Goal: Transaction & Acquisition: Purchase product/service

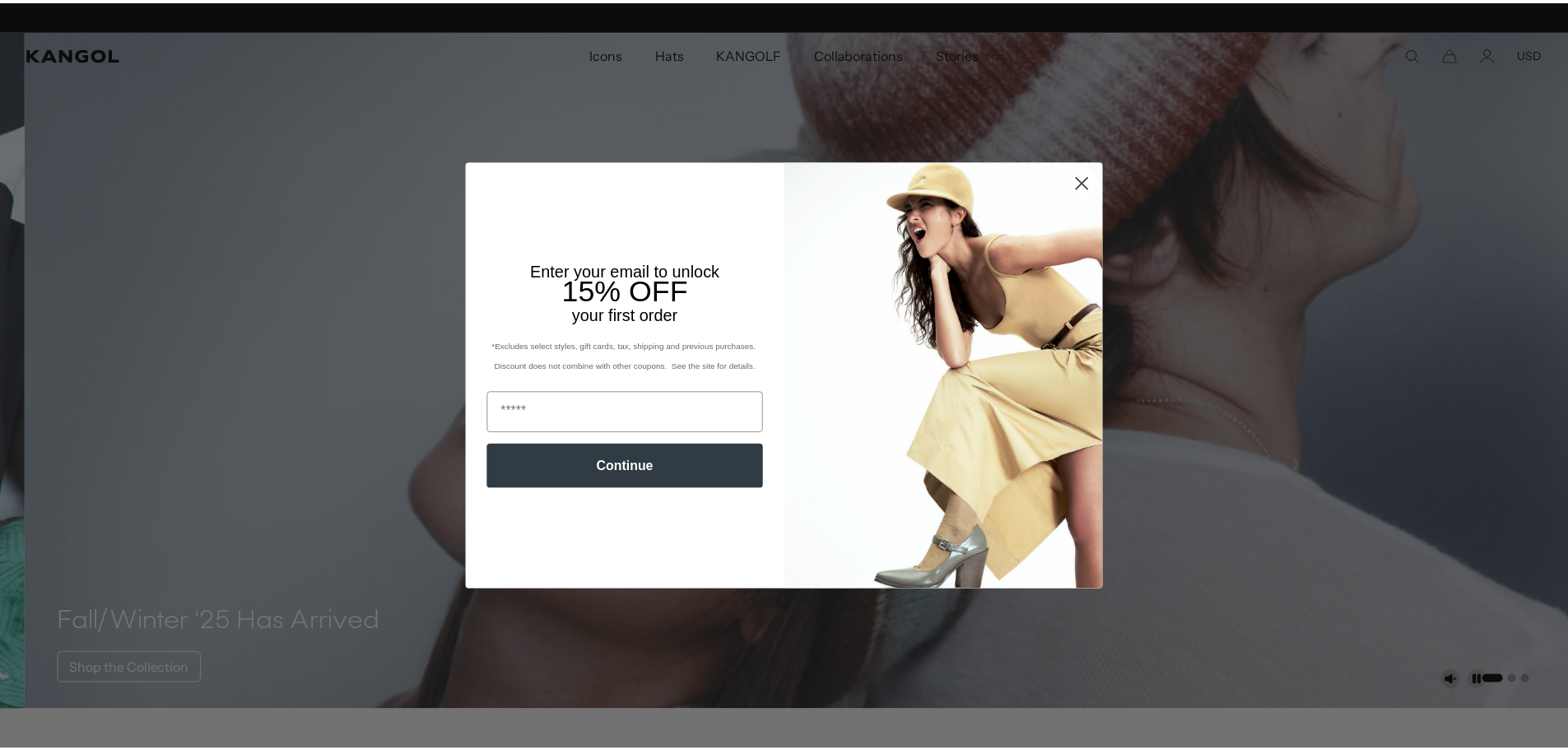
scroll to position [0, 339]
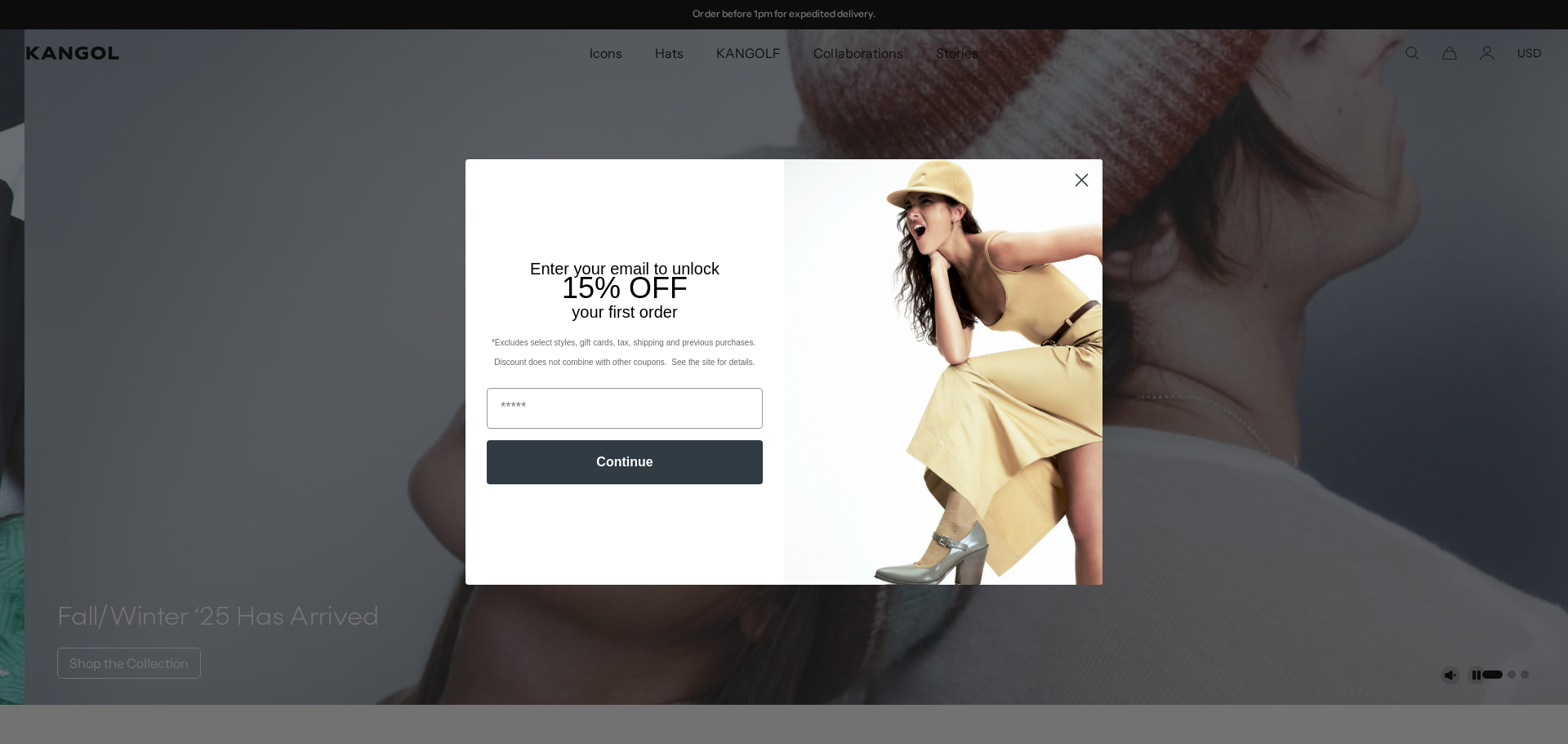
click at [1077, 175] on circle "Close dialog" at bounding box center [1082, 180] width 27 height 27
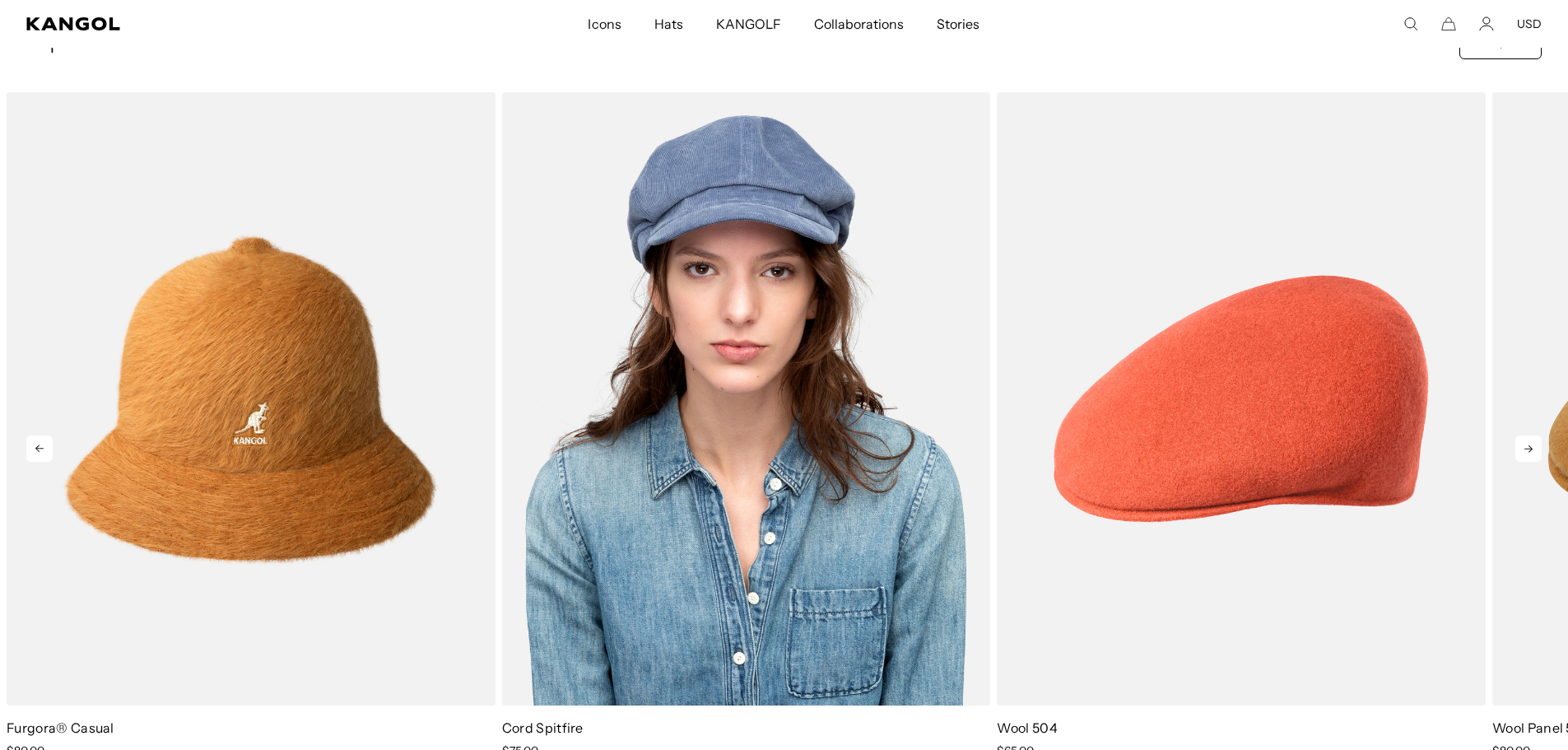
scroll to position [823, 0]
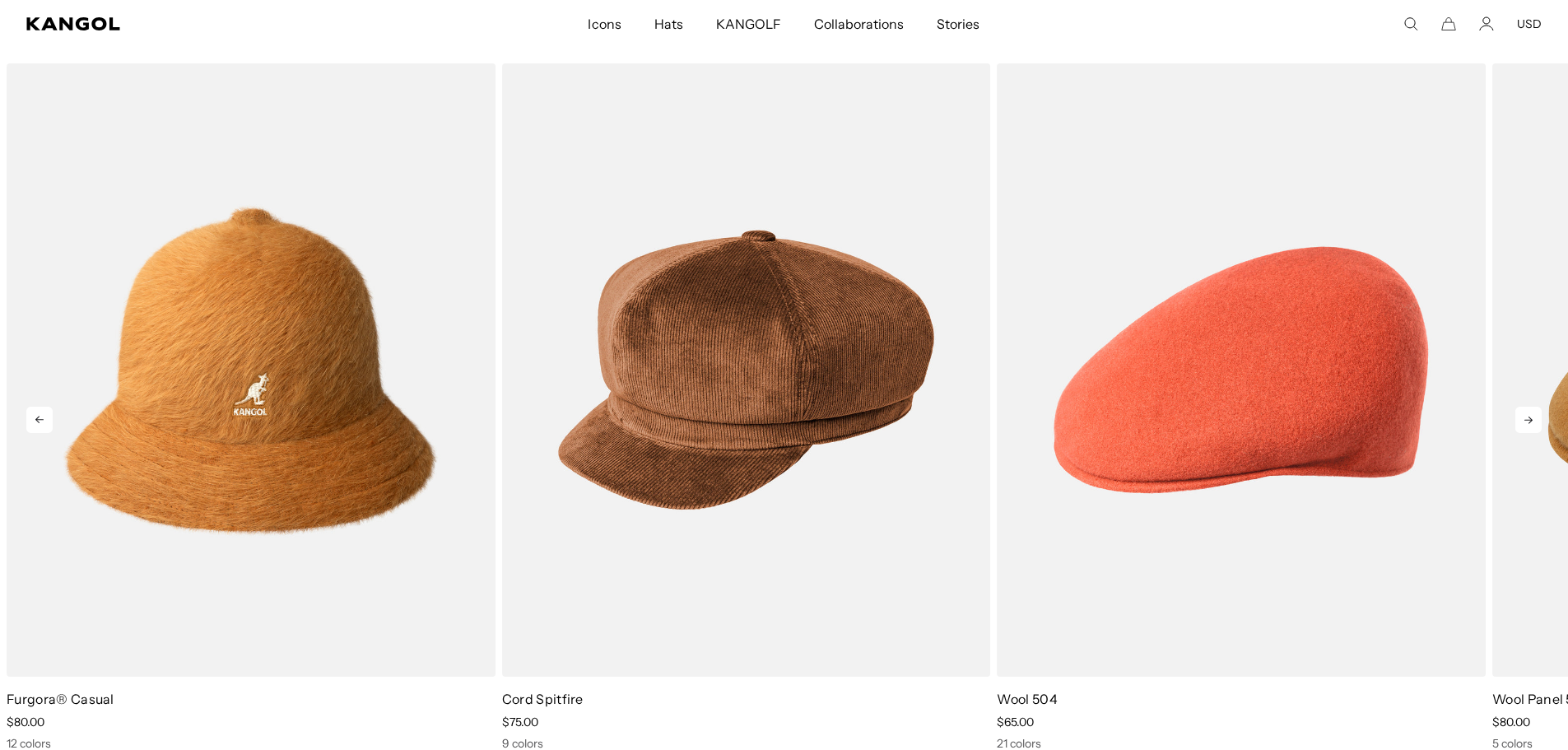
click at [1528, 430] on icon at bounding box center [1529, 420] width 27 height 27
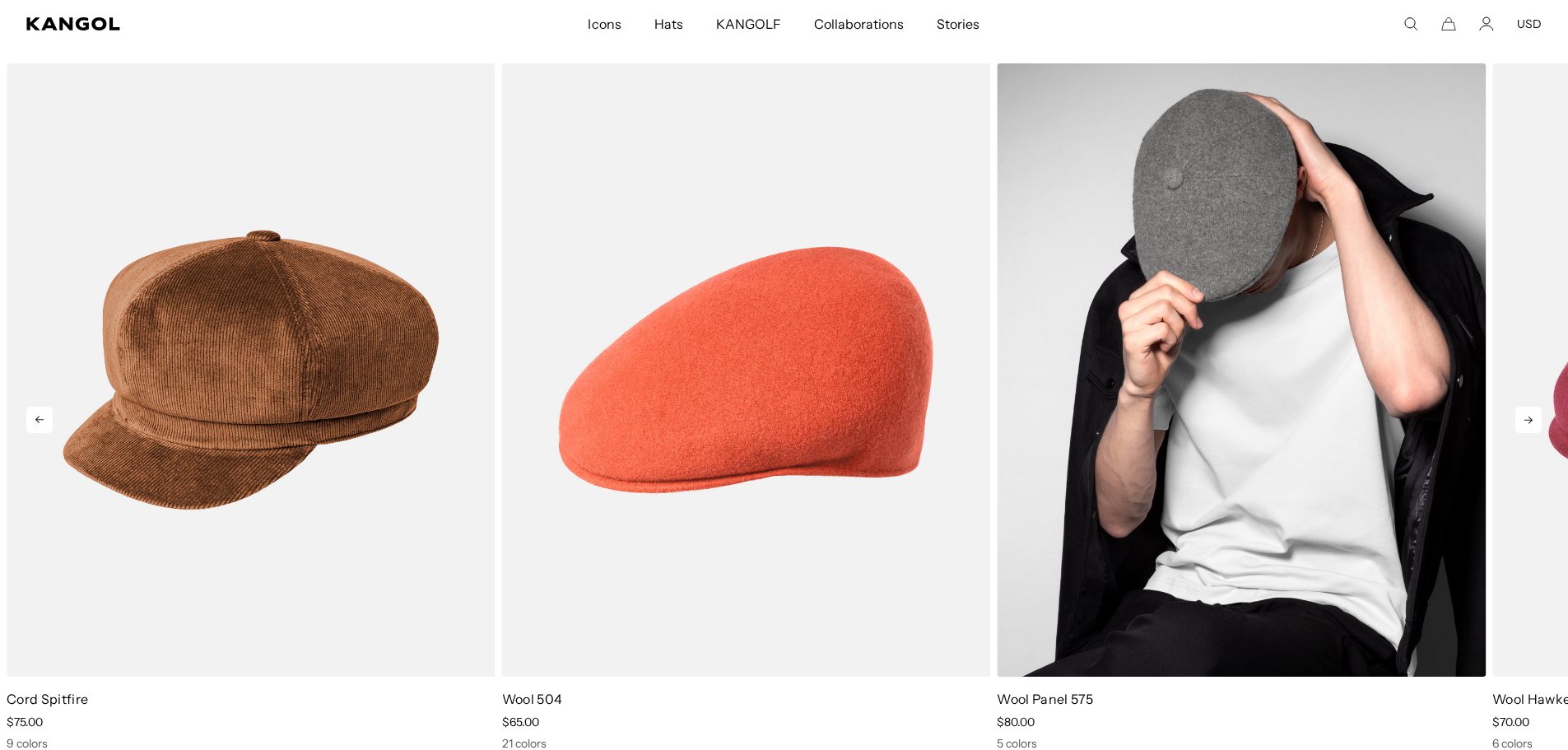
scroll to position [0, 0]
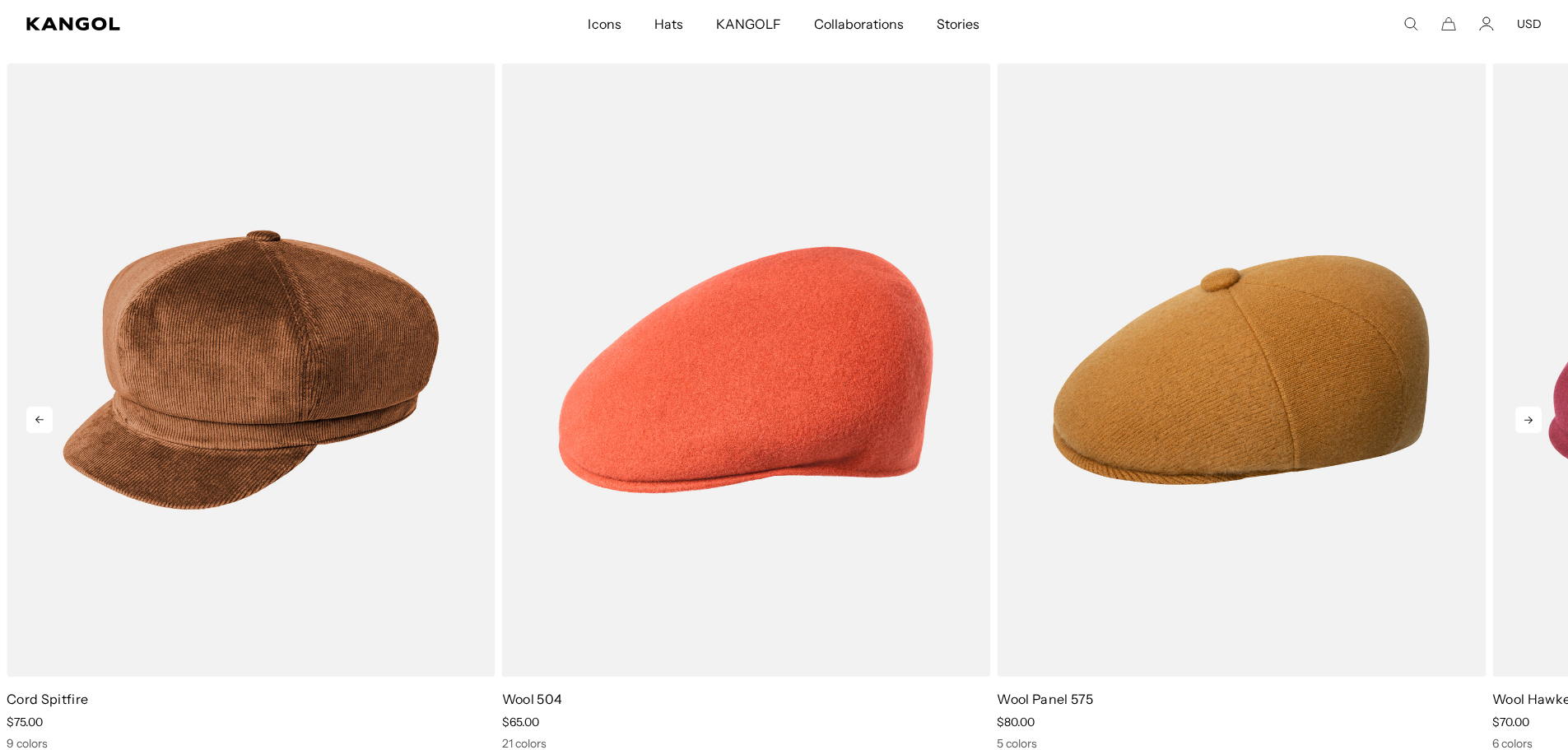
click at [1521, 415] on icon at bounding box center [1529, 420] width 27 height 27
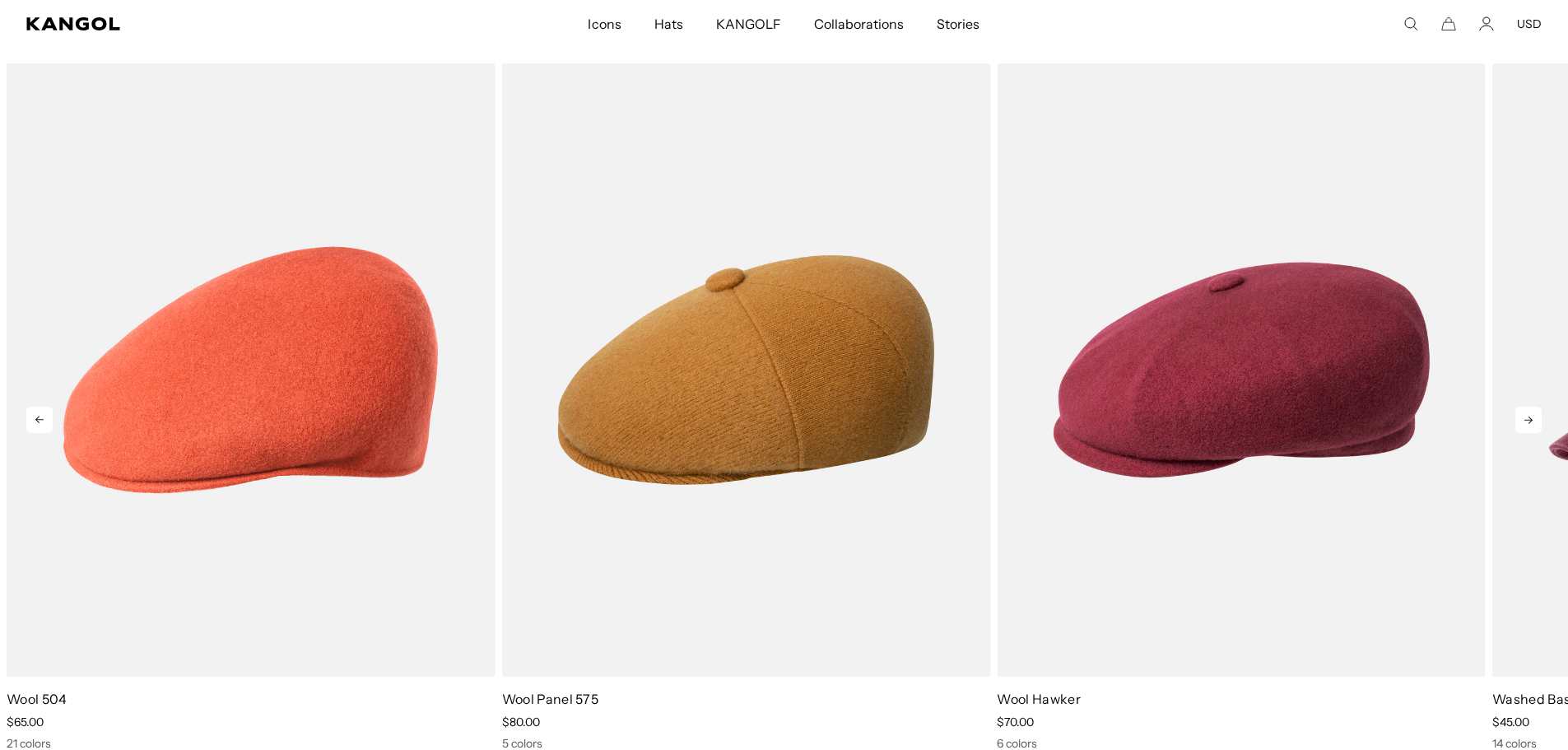
click at [1536, 422] on icon at bounding box center [1529, 420] width 27 height 27
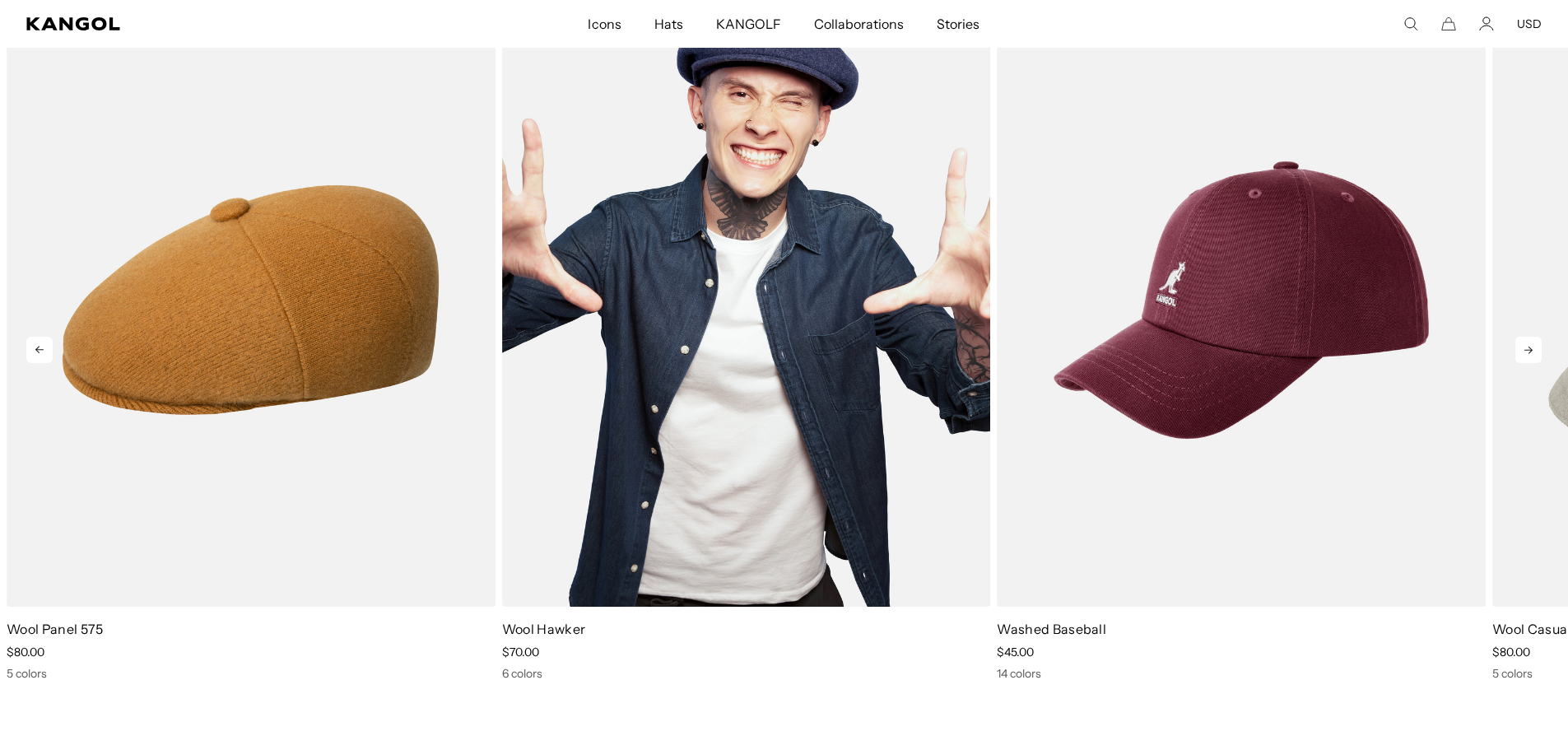
scroll to position [988, 0]
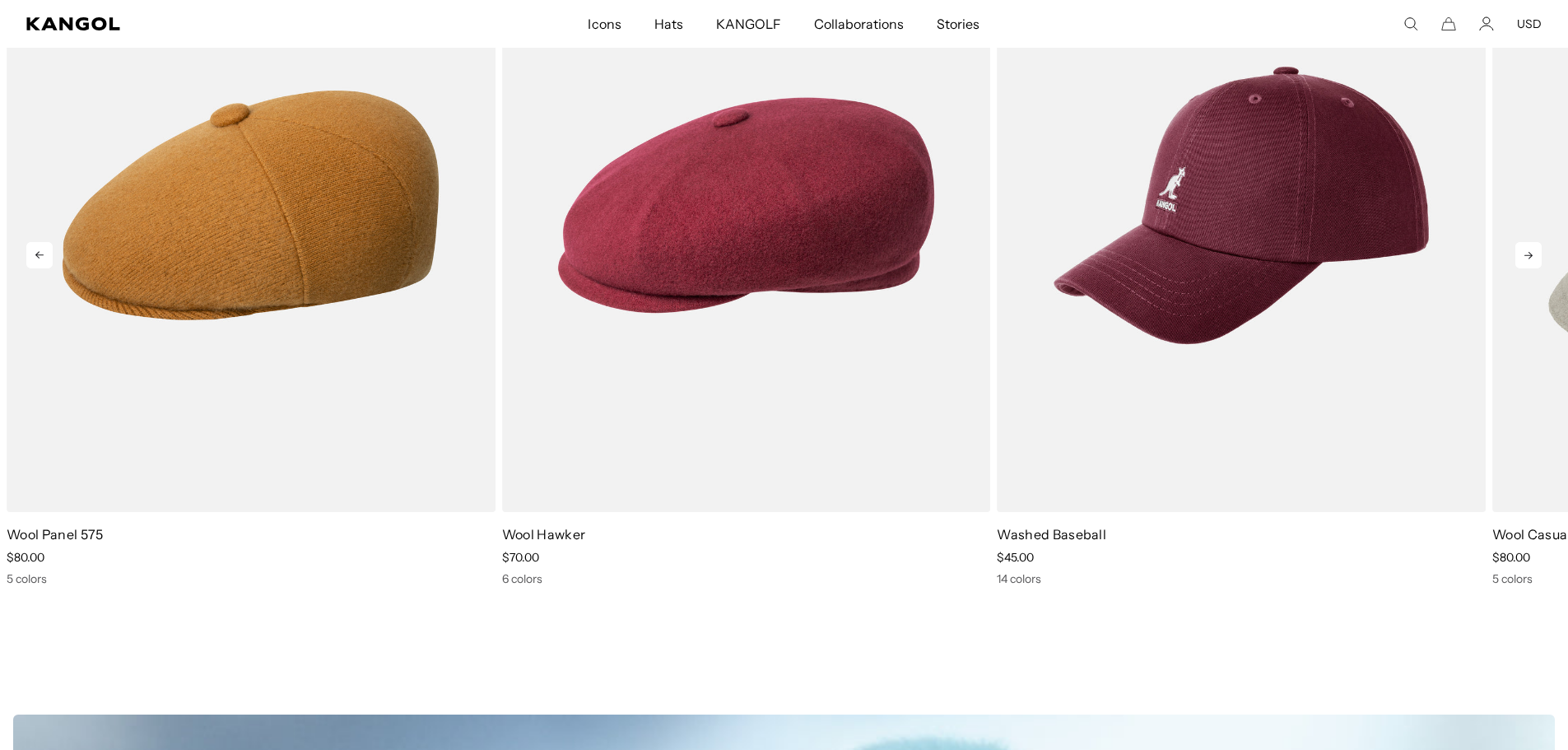
click at [1541, 262] on icon at bounding box center [1529, 256] width 27 height 27
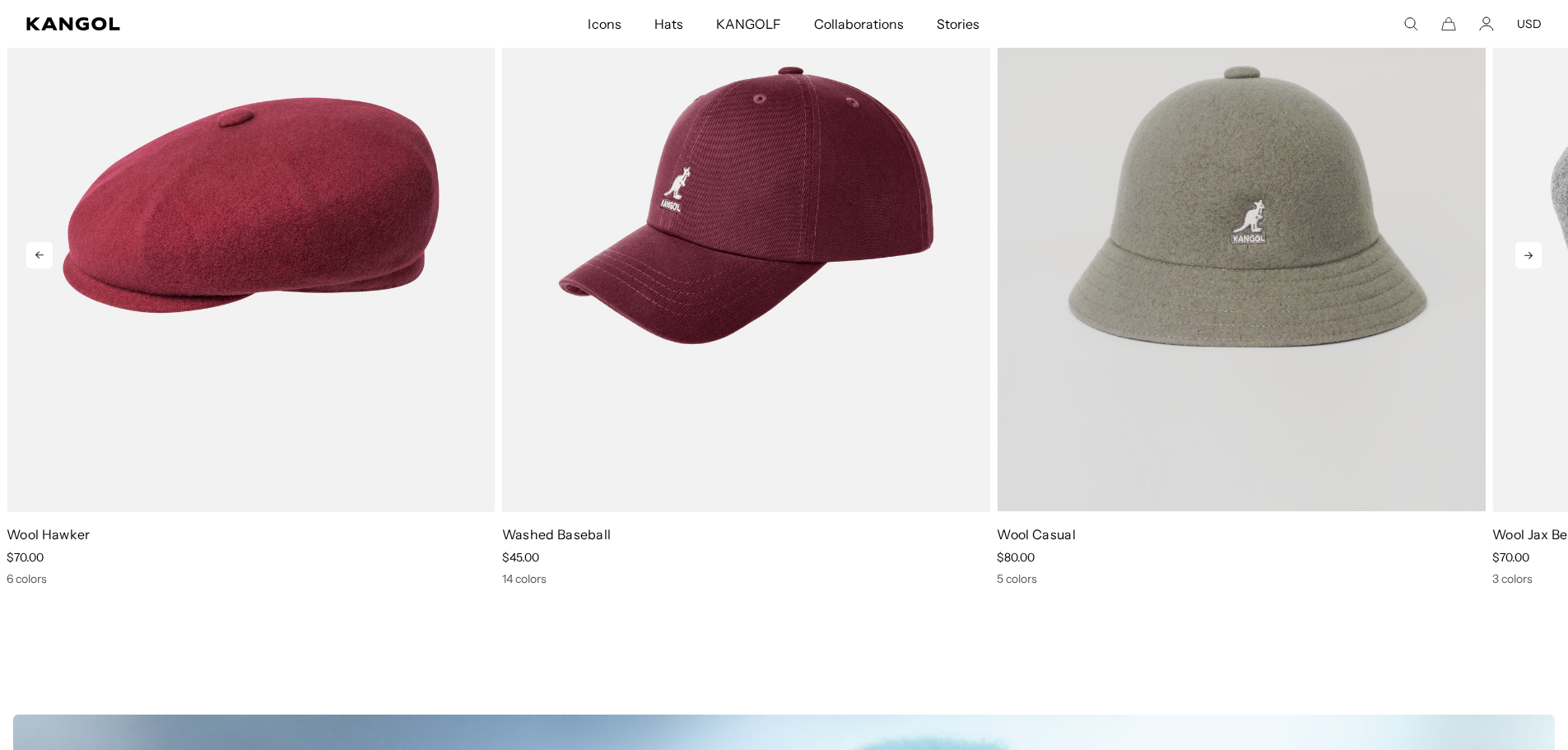
scroll to position [0, 0]
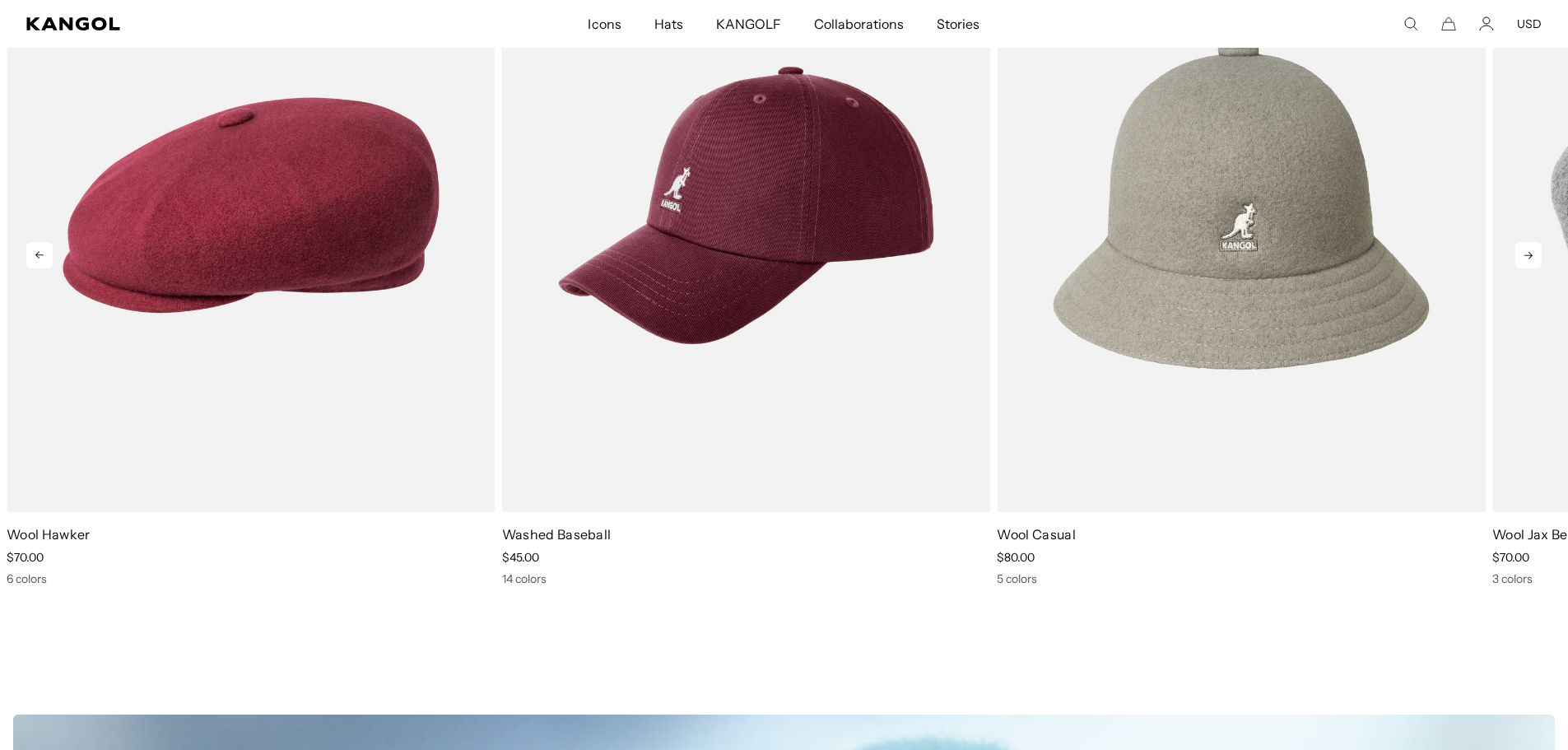
click at [1518, 254] on icon at bounding box center [1529, 256] width 27 height 27
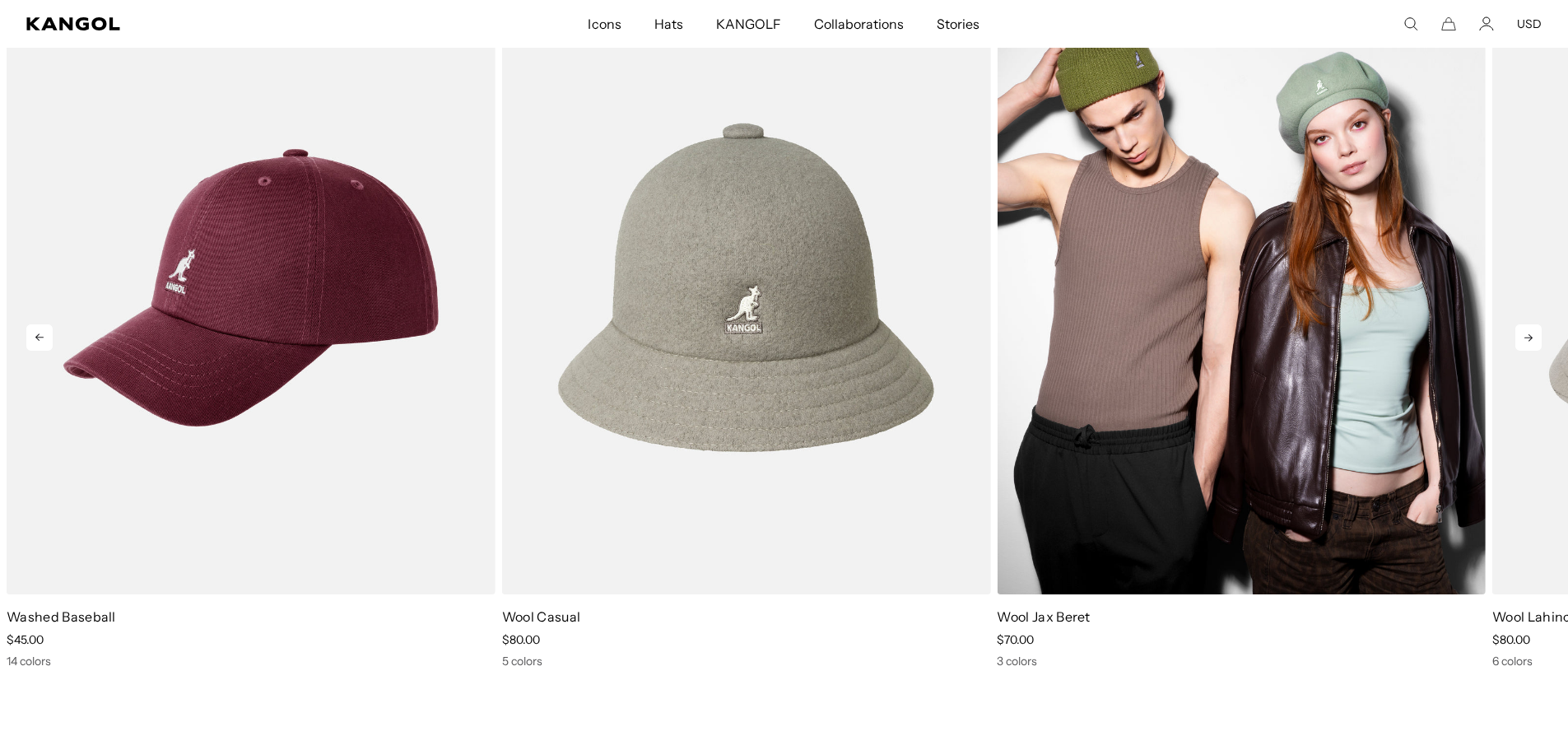
click at [1299, 426] on img "8 of 13" at bounding box center [1241, 287] width 489 height 613
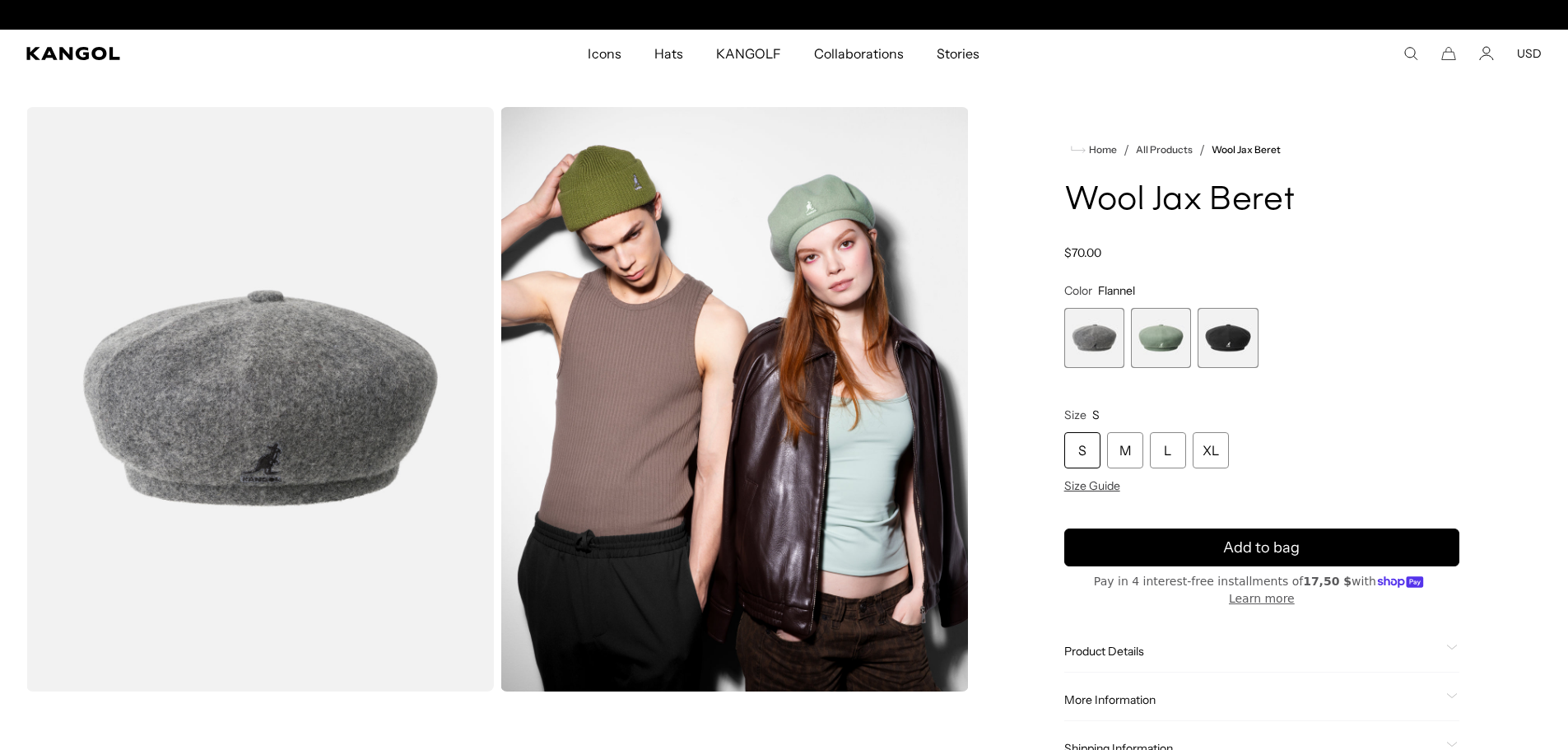
scroll to position [0, 339]
click at [1224, 341] on span "3 of 3" at bounding box center [1228, 338] width 60 height 60
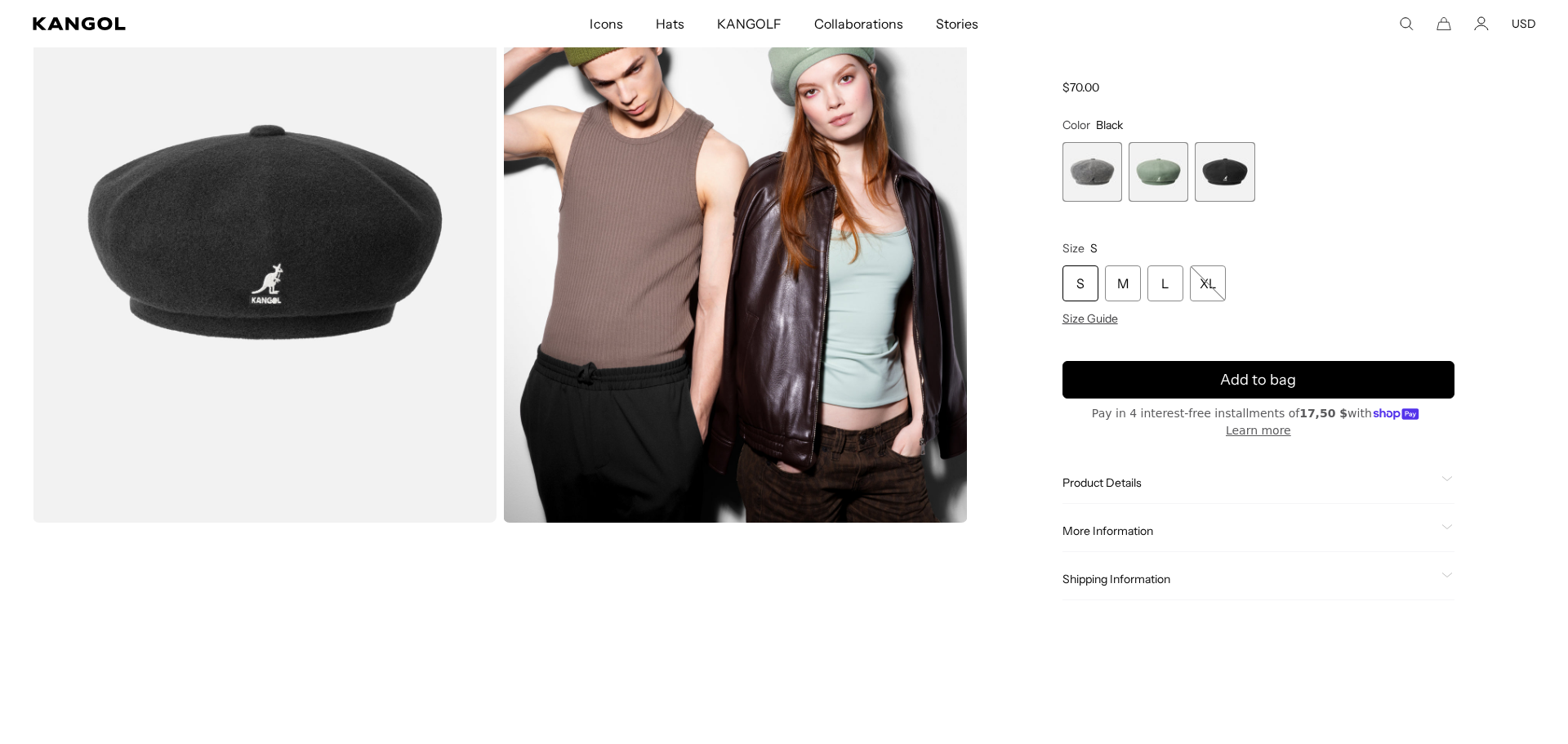
scroll to position [0, 336]
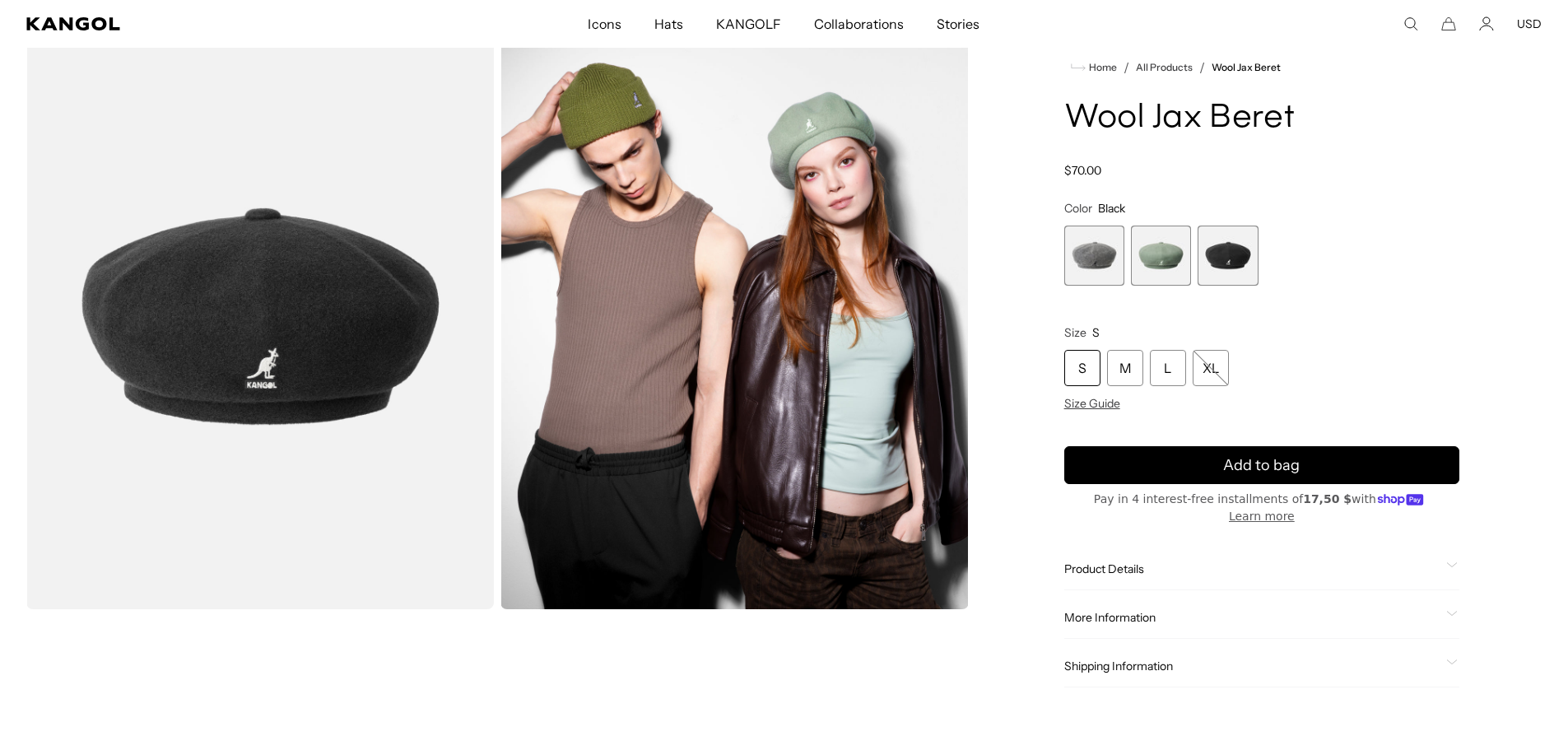
click at [761, 370] on img "Gallery Viewer" at bounding box center [734, 317] width 468 height 584
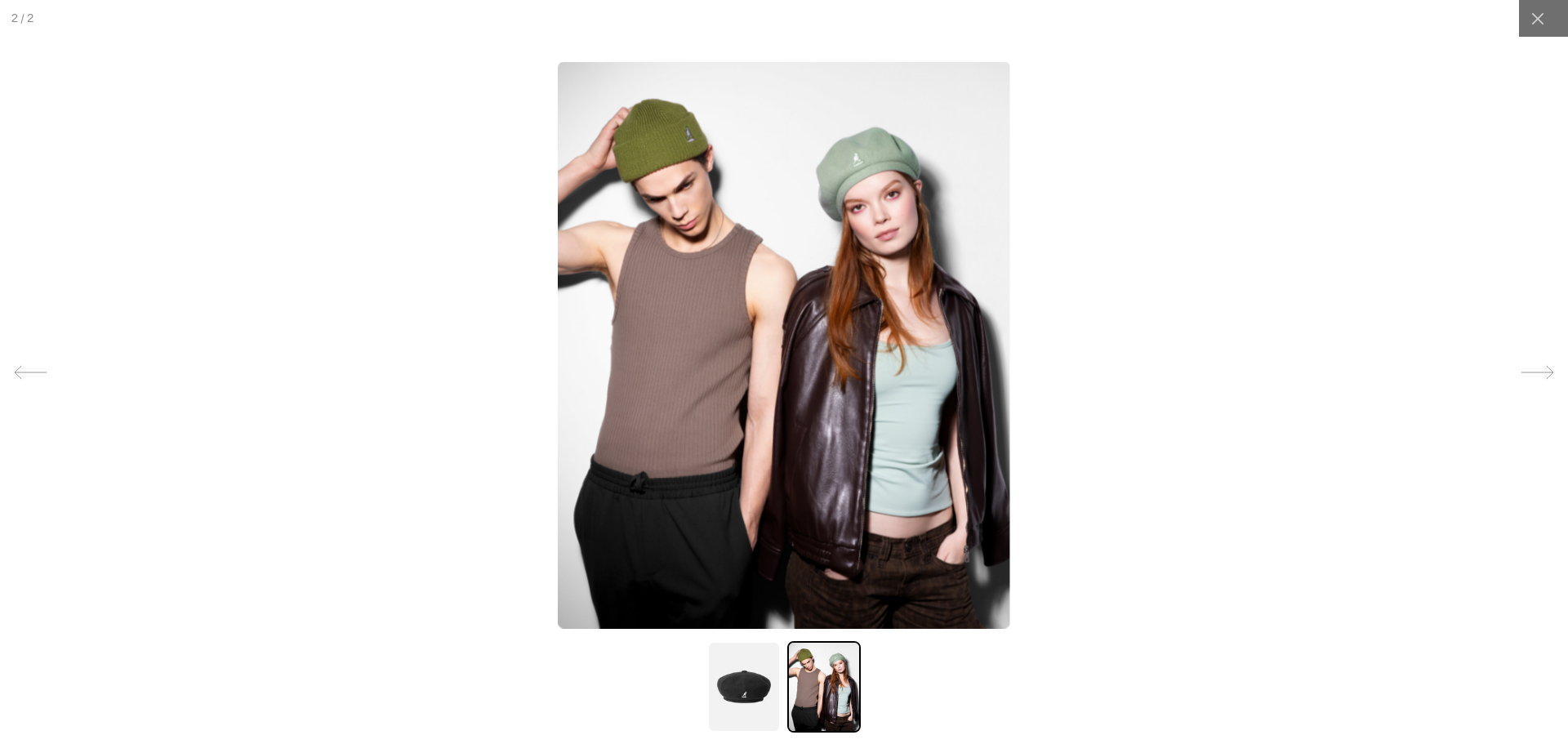
scroll to position [0, 0]
click at [1523, 370] on icon at bounding box center [1537, 372] width 33 height 33
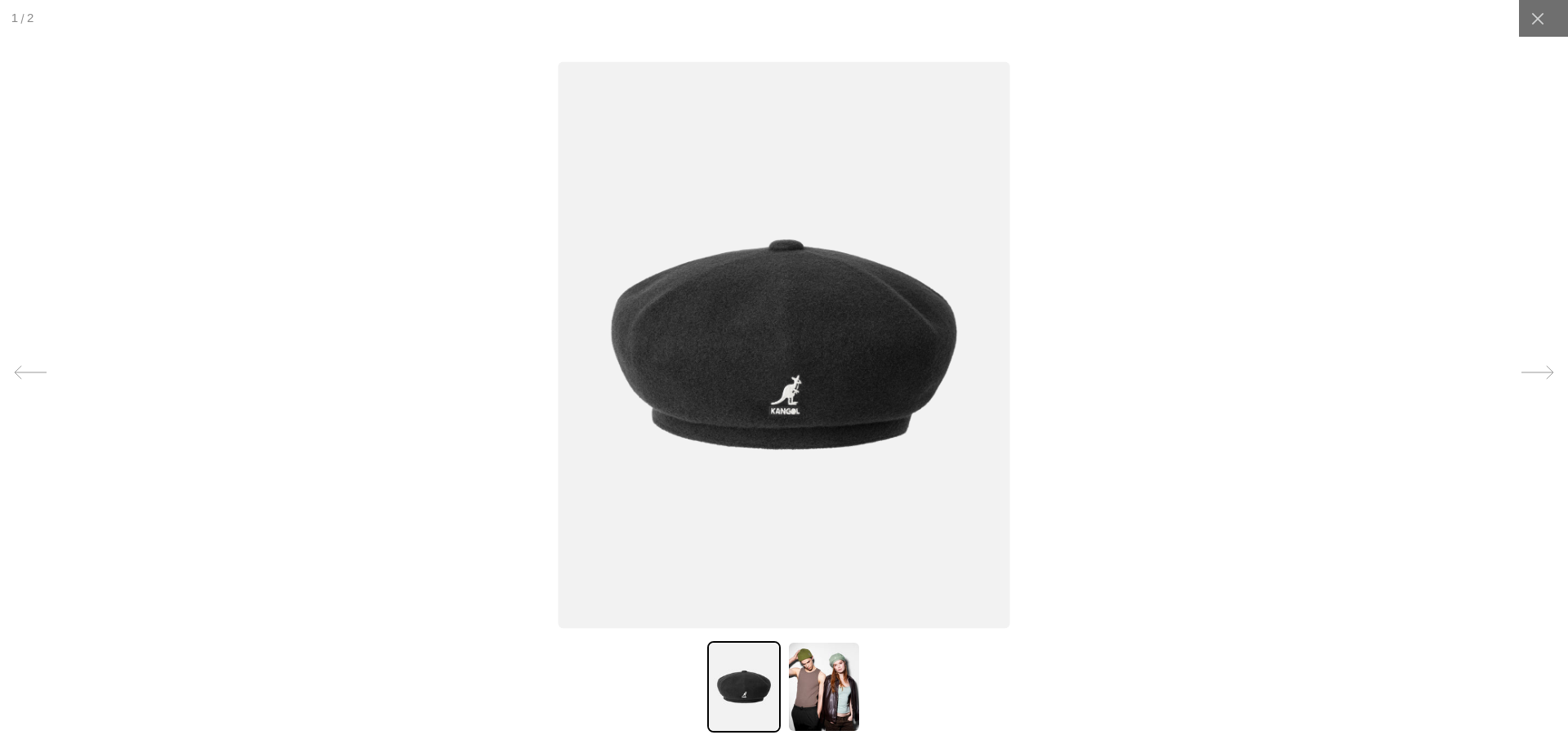
click at [1523, 370] on icon at bounding box center [1537, 372] width 33 height 33
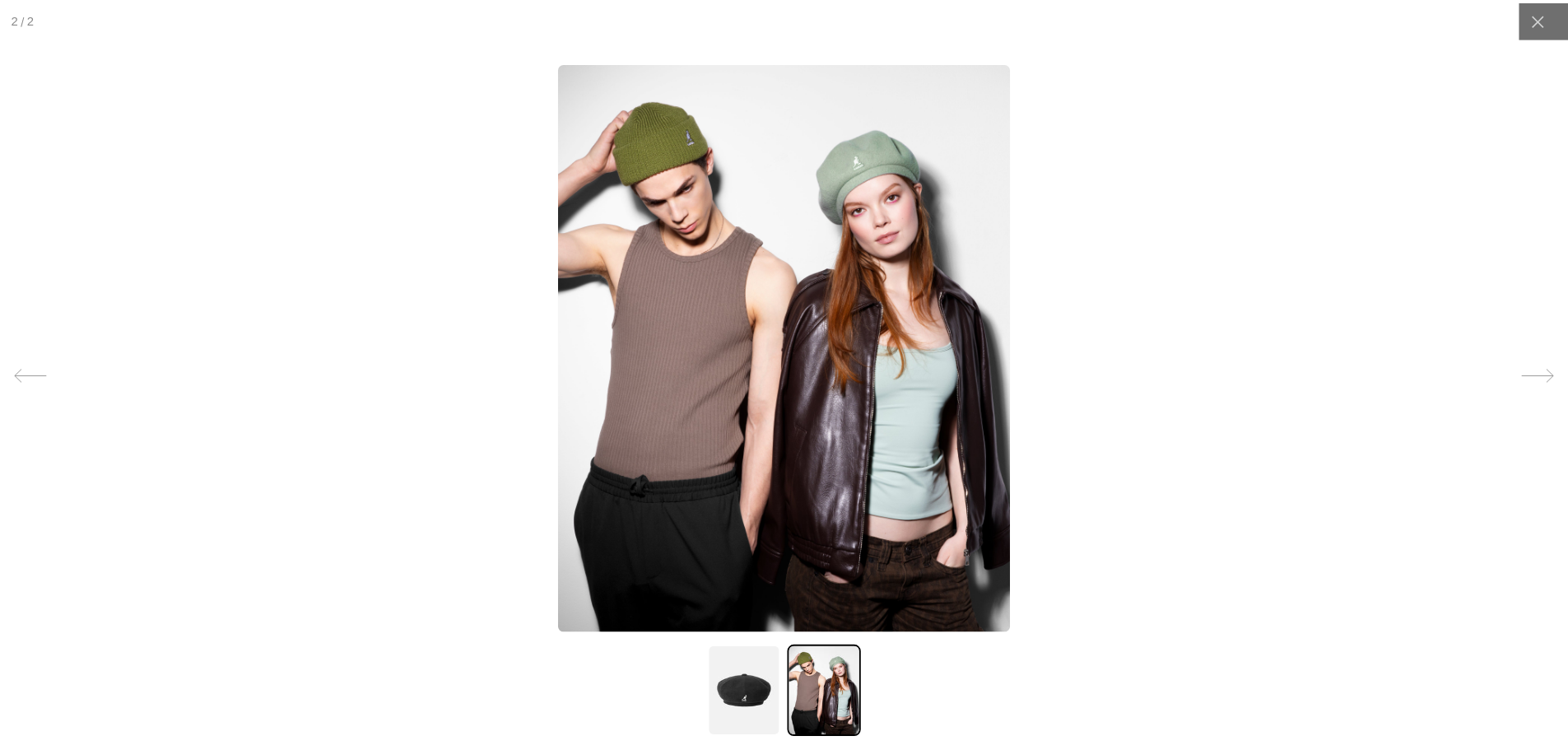
scroll to position [0, 339]
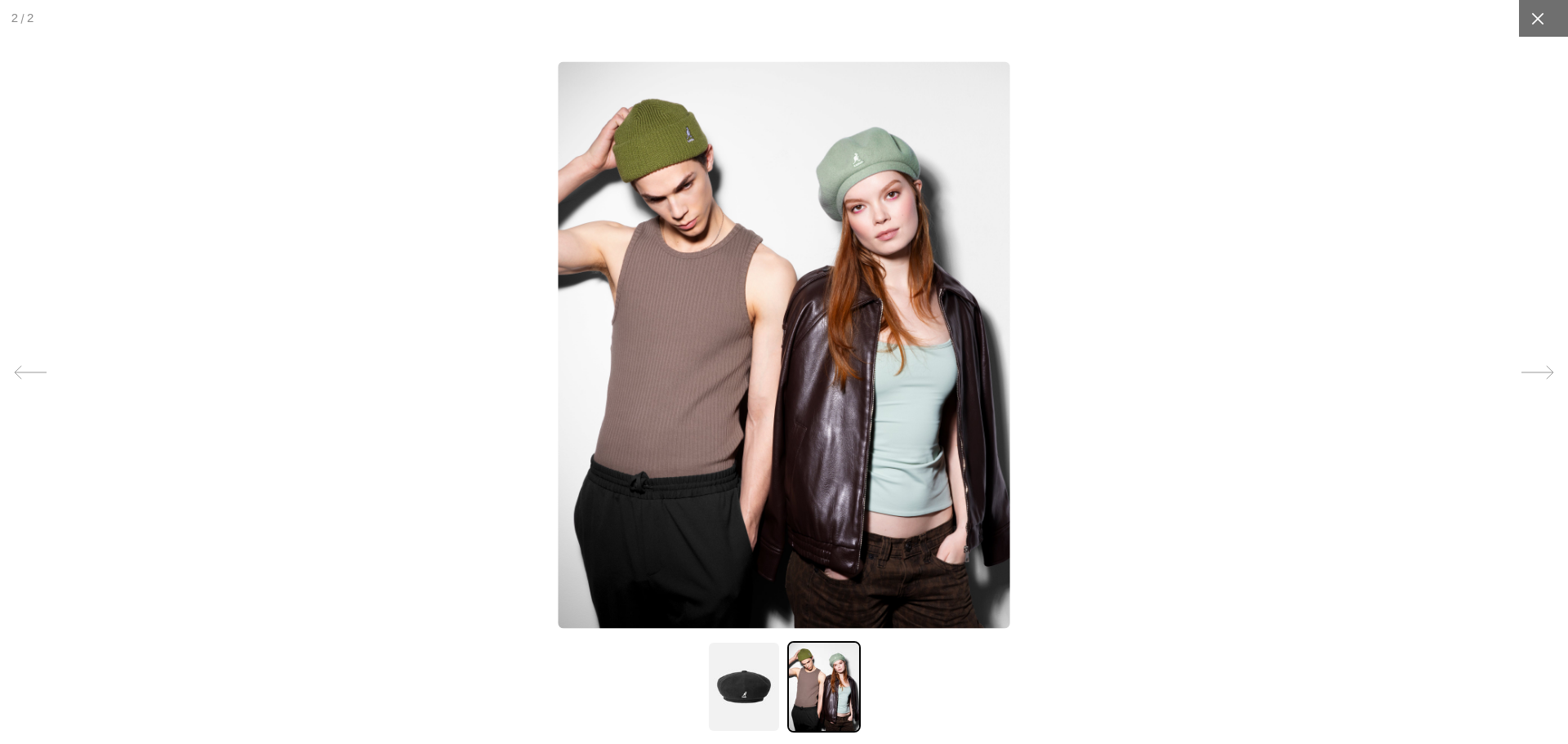
click at [1535, 28] on div at bounding box center [1537, 18] width 37 height 37
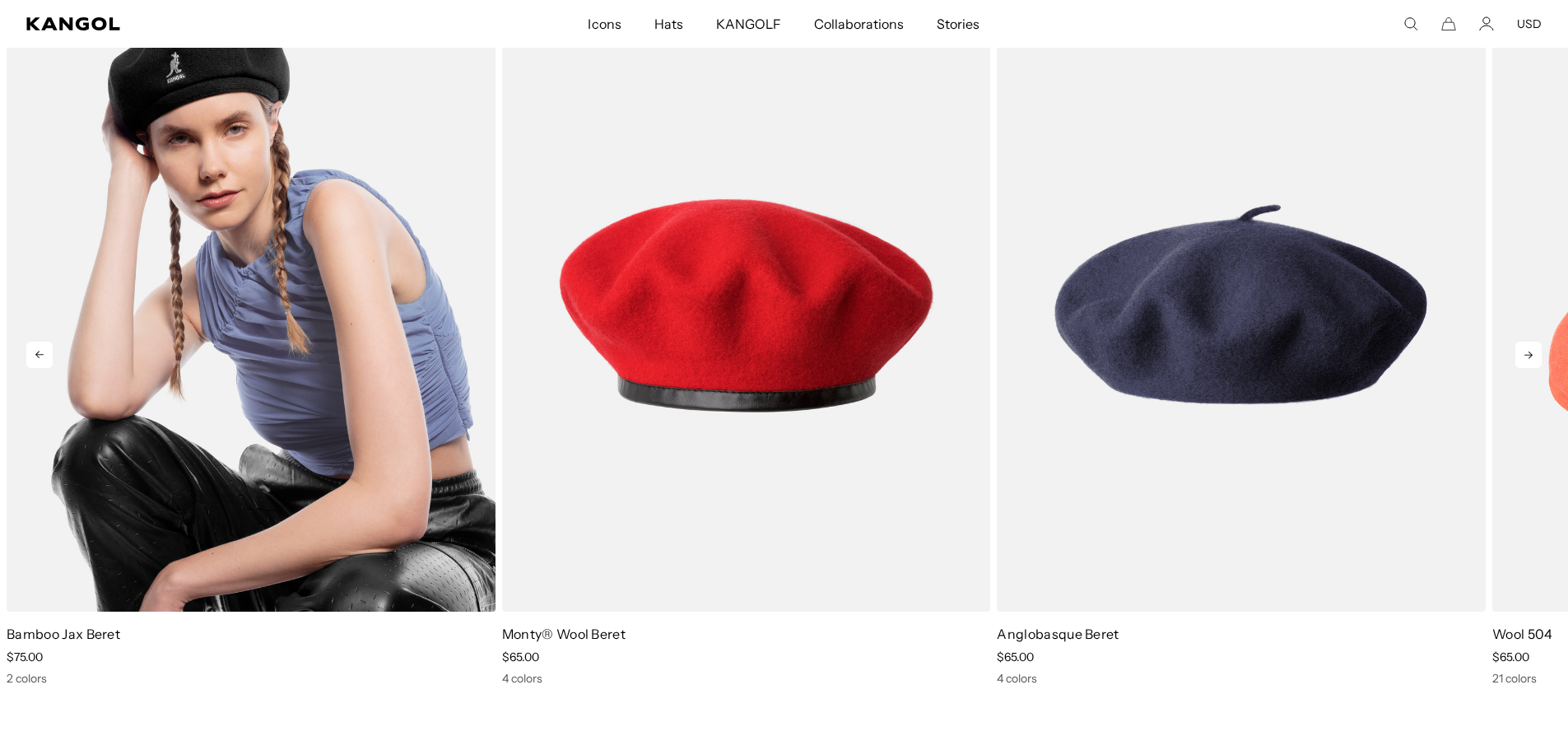
scroll to position [0, 0]
click at [273, 355] on img "1 of 5" at bounding box center [251, 304] width 489 height 613
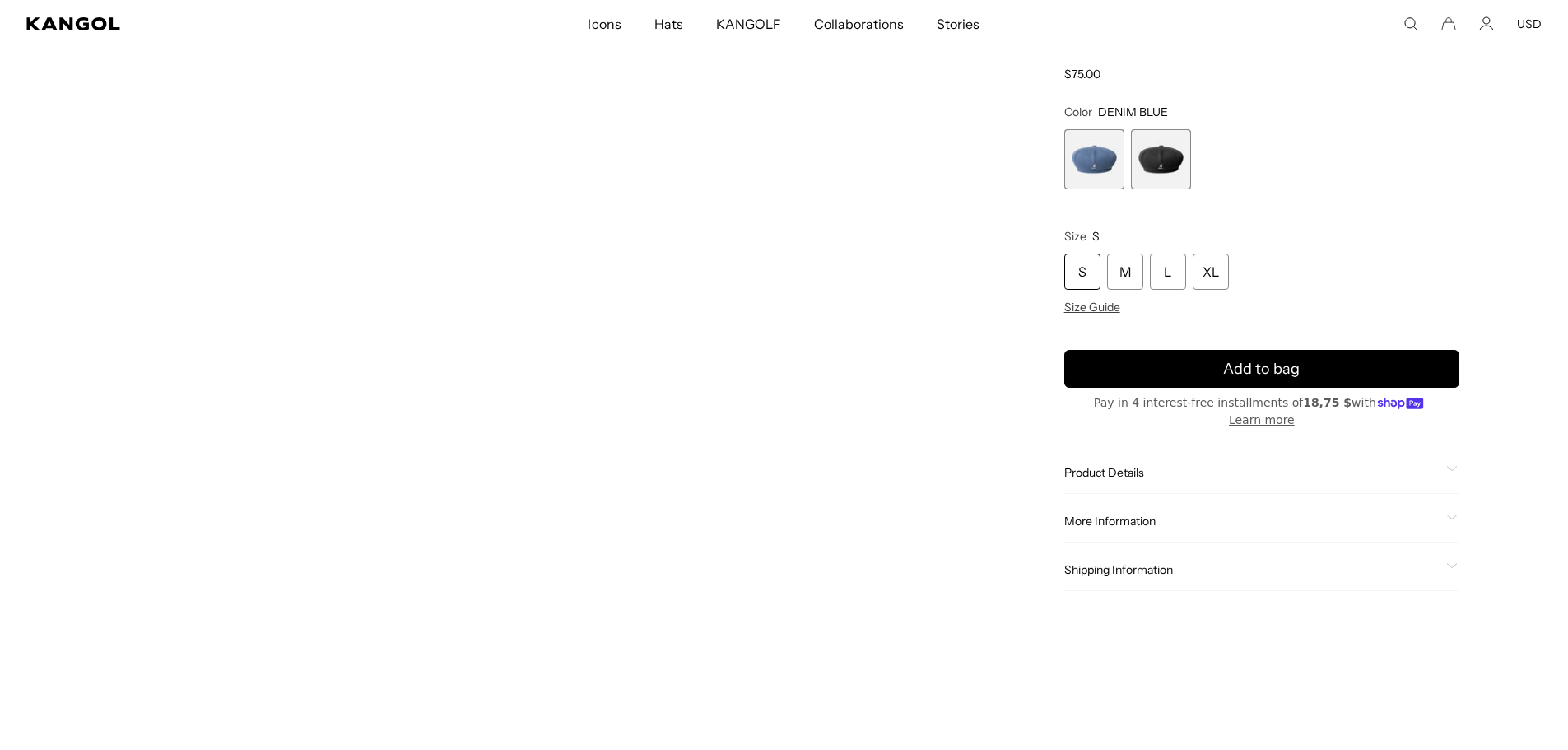
click at [1131, 468] on span "Product Details" at bounding box center [1252, 474] width 375 height 15
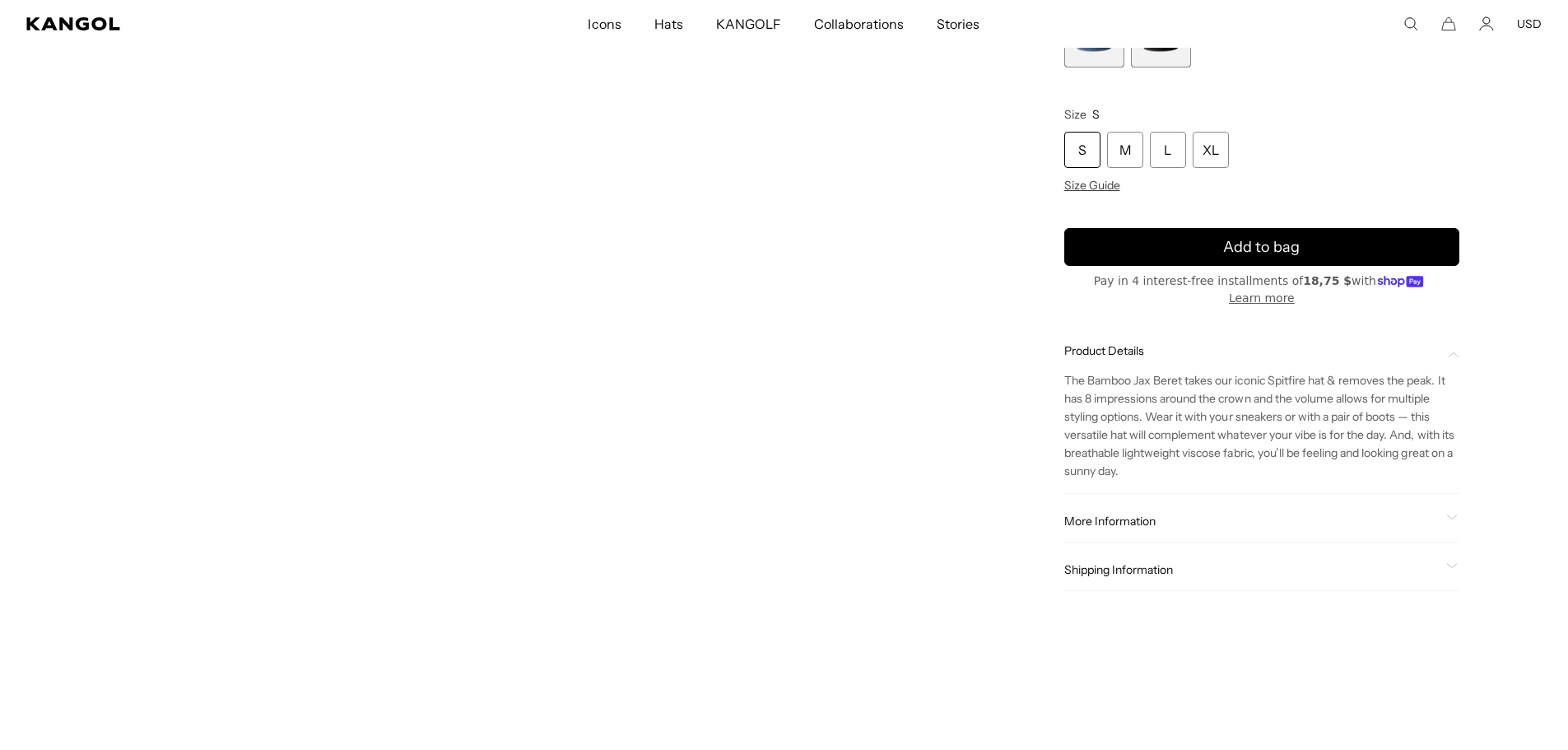
scroll to position [0, 339]
click at [1149, 524] on span "More Information" at bounding box center [1252, 522] width 375 height 15
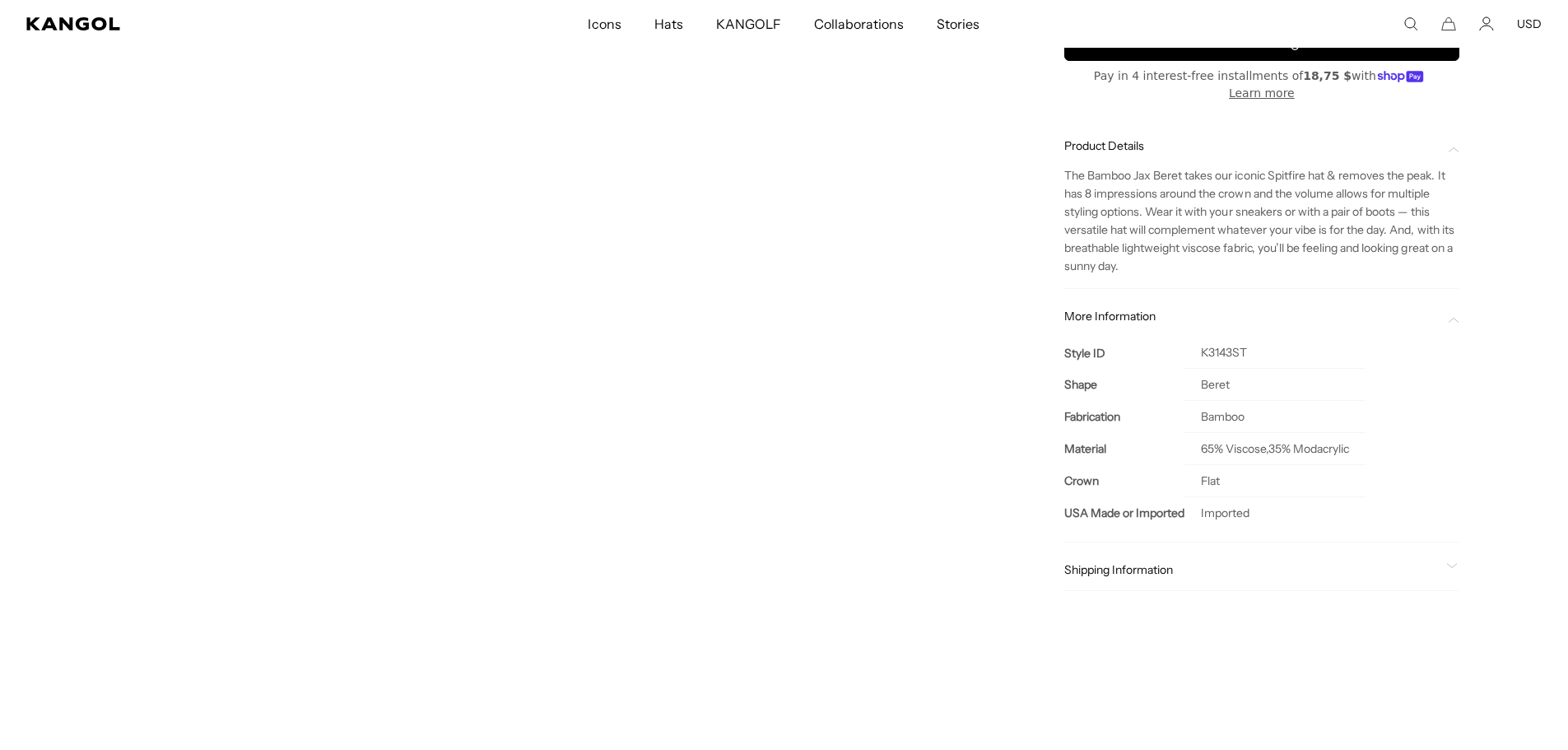
click at [1156, 318] on span "More Information" at bounding box center [1252, 317] width 375 height 15
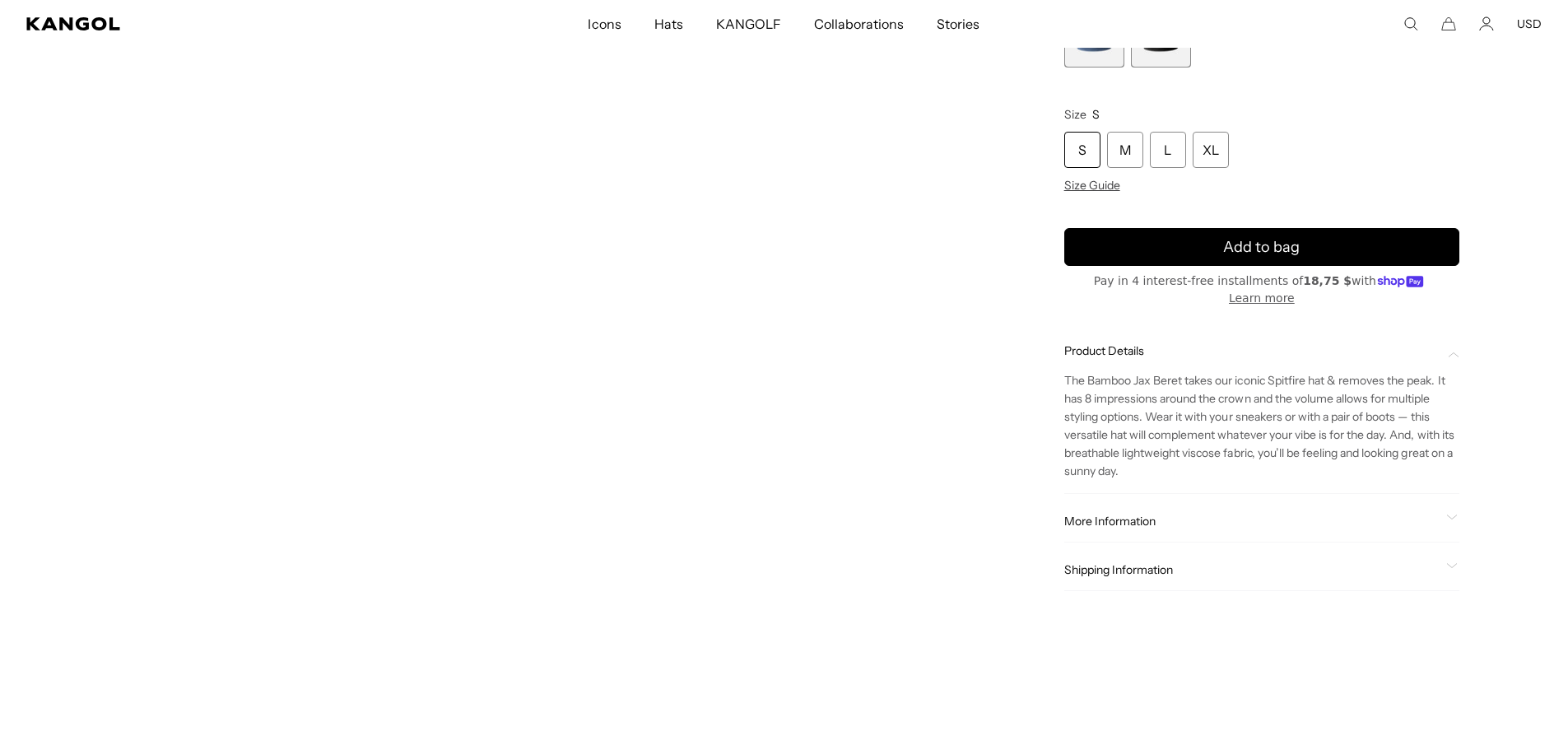
scroll to position [0, 0]
click at [1139, 563] on span "Shipping Information" at bounding box center [1252, 570] width 375 height 15
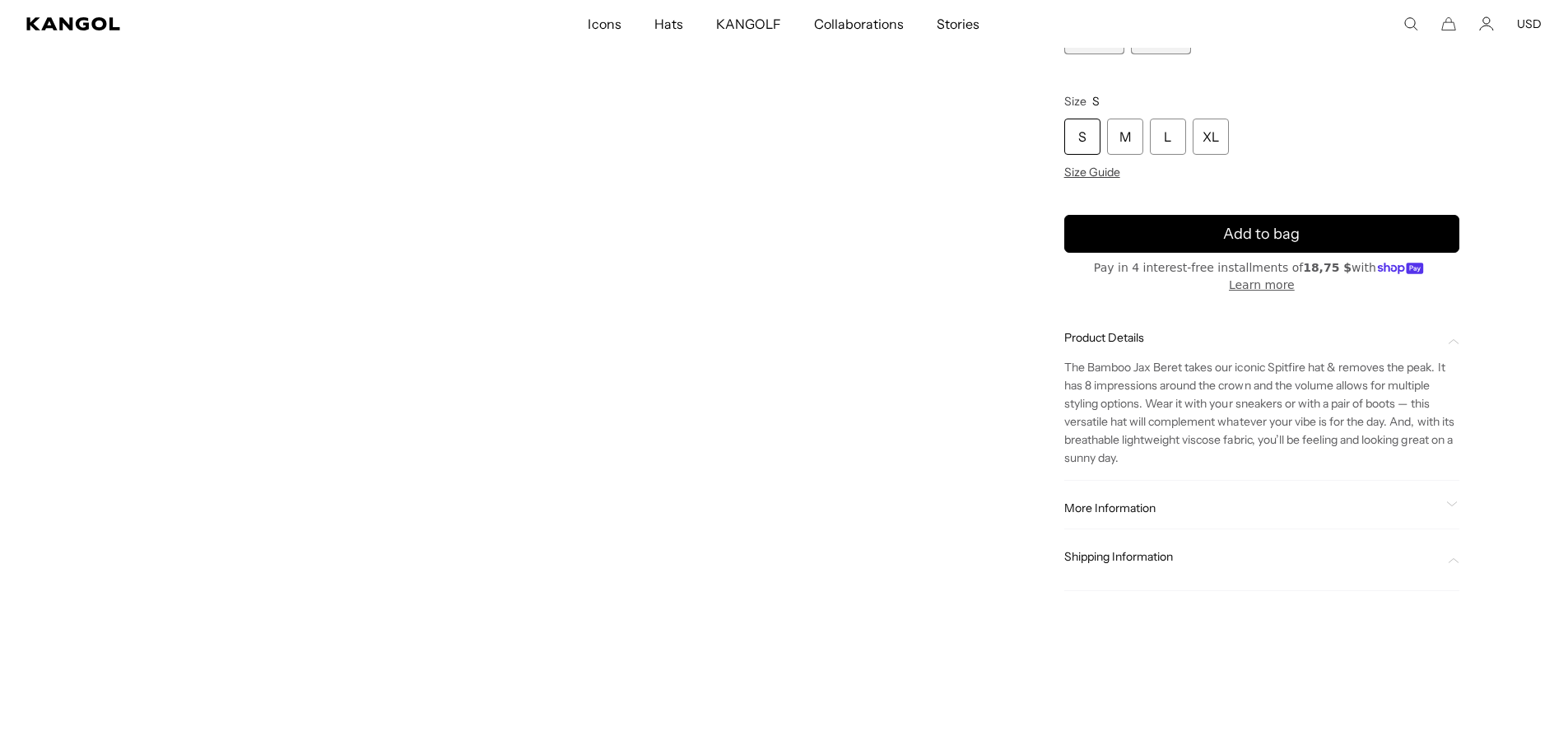
click at [1139, 561] on span "Shipping Information" at bounding box center [1252, 558] width 375 height 15
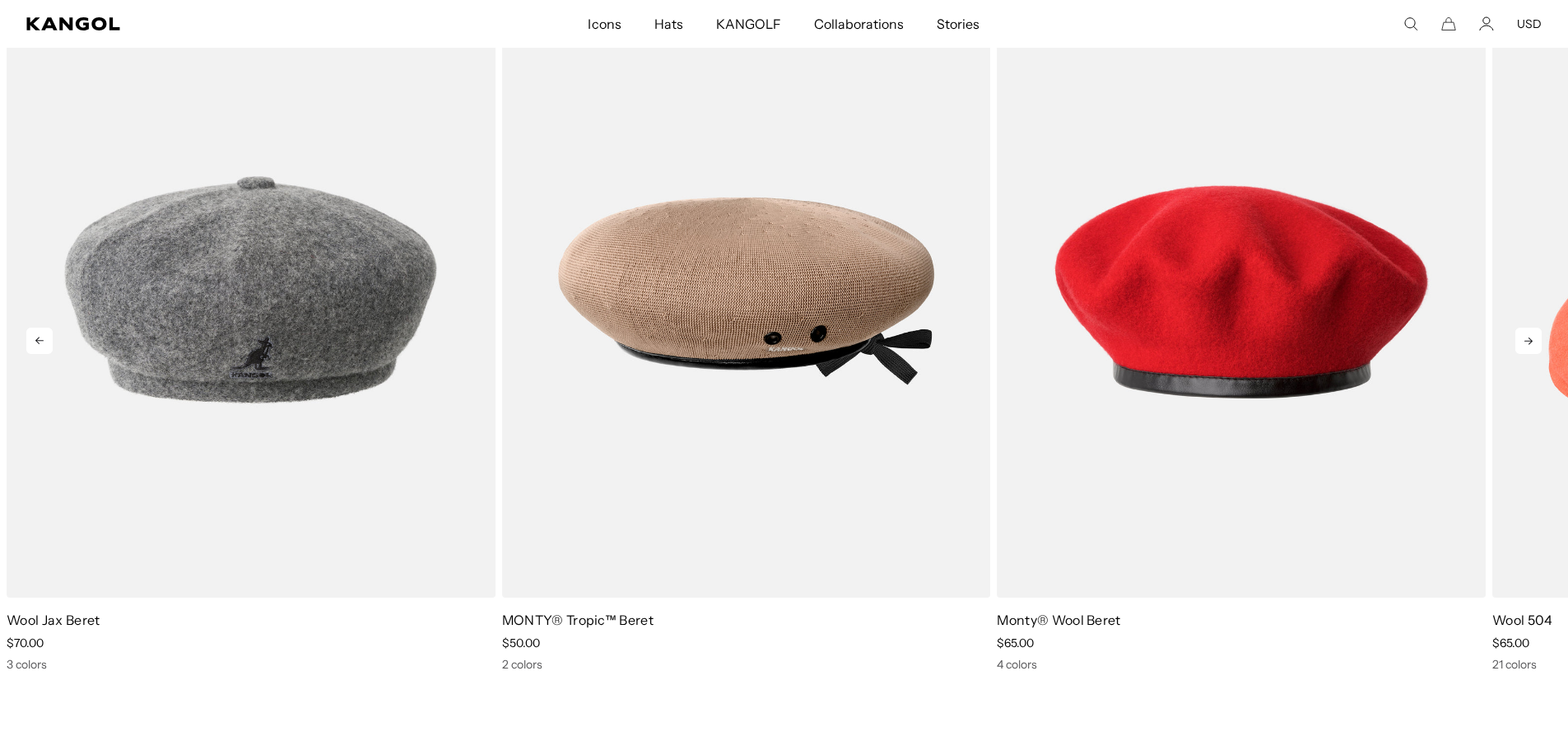
click at [44, 338] on icon at bounding box center [40, 341] width 27 height 27
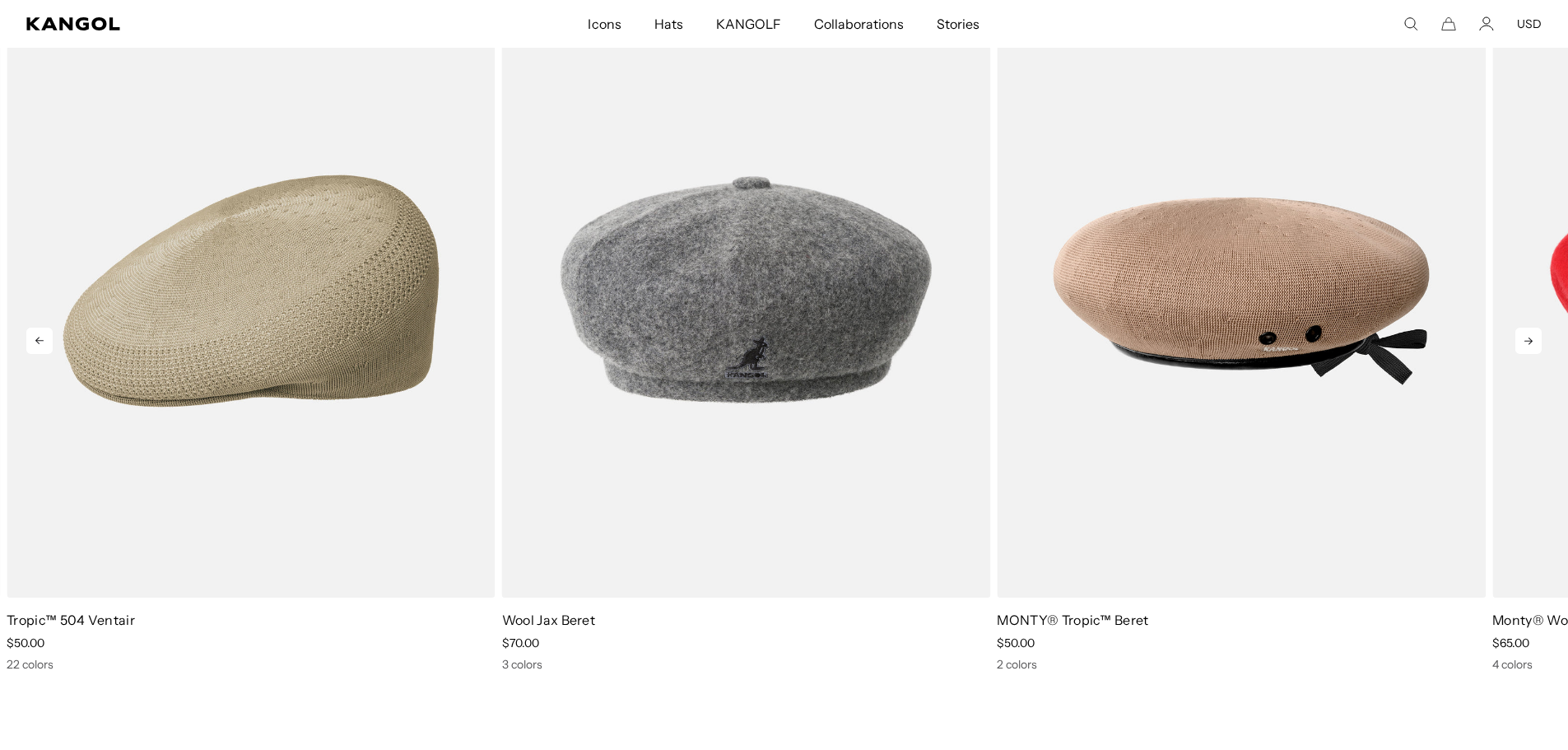
click at [44, 338] on icon at bounding box center [40, 341] width 27 height 27
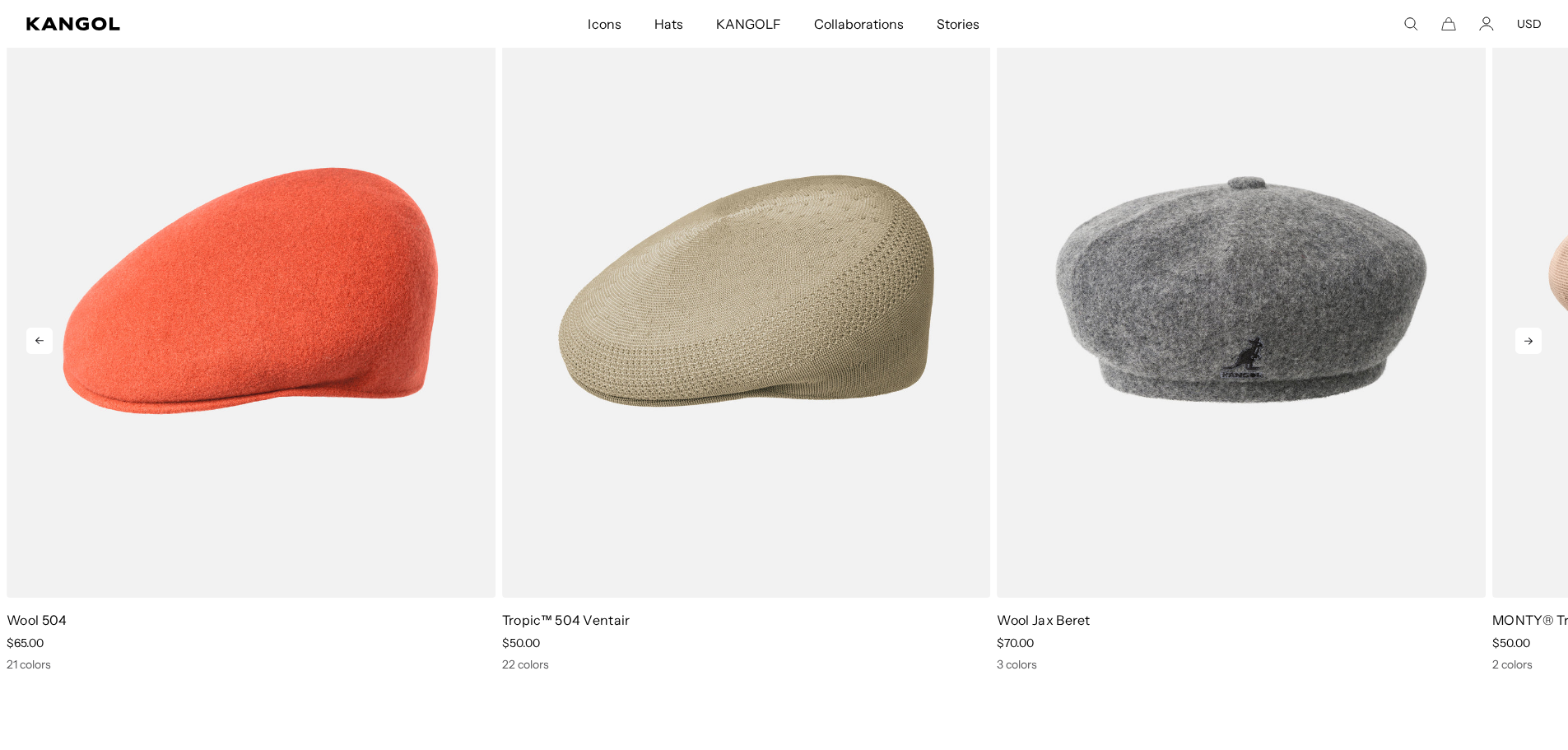
scroll to position [0, 339]
click at [39, 330] on icon at bounding box center [40, 341] width 27 height 27
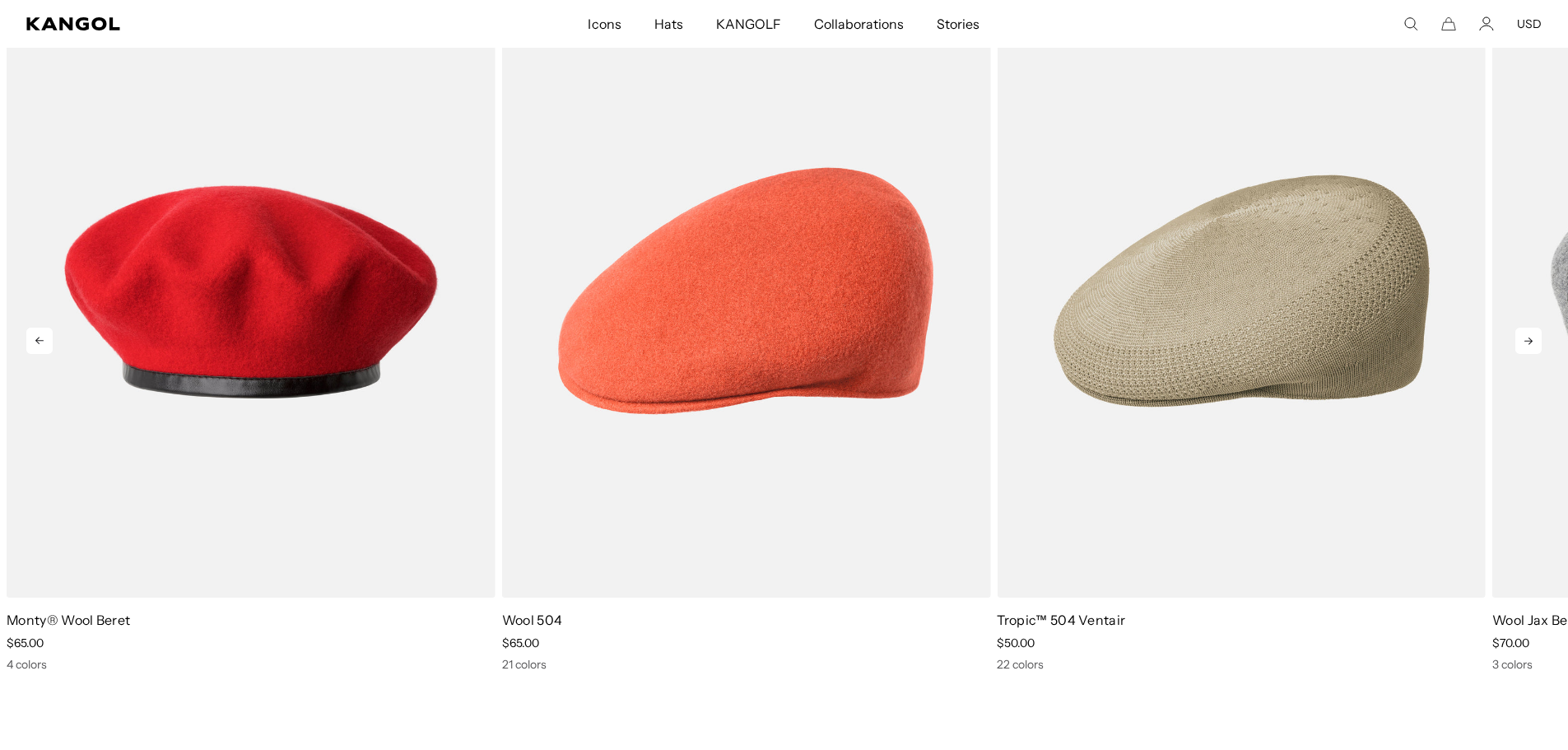
click at [39, 330] on icon at bounding box center [40, 341] width 27 height 27
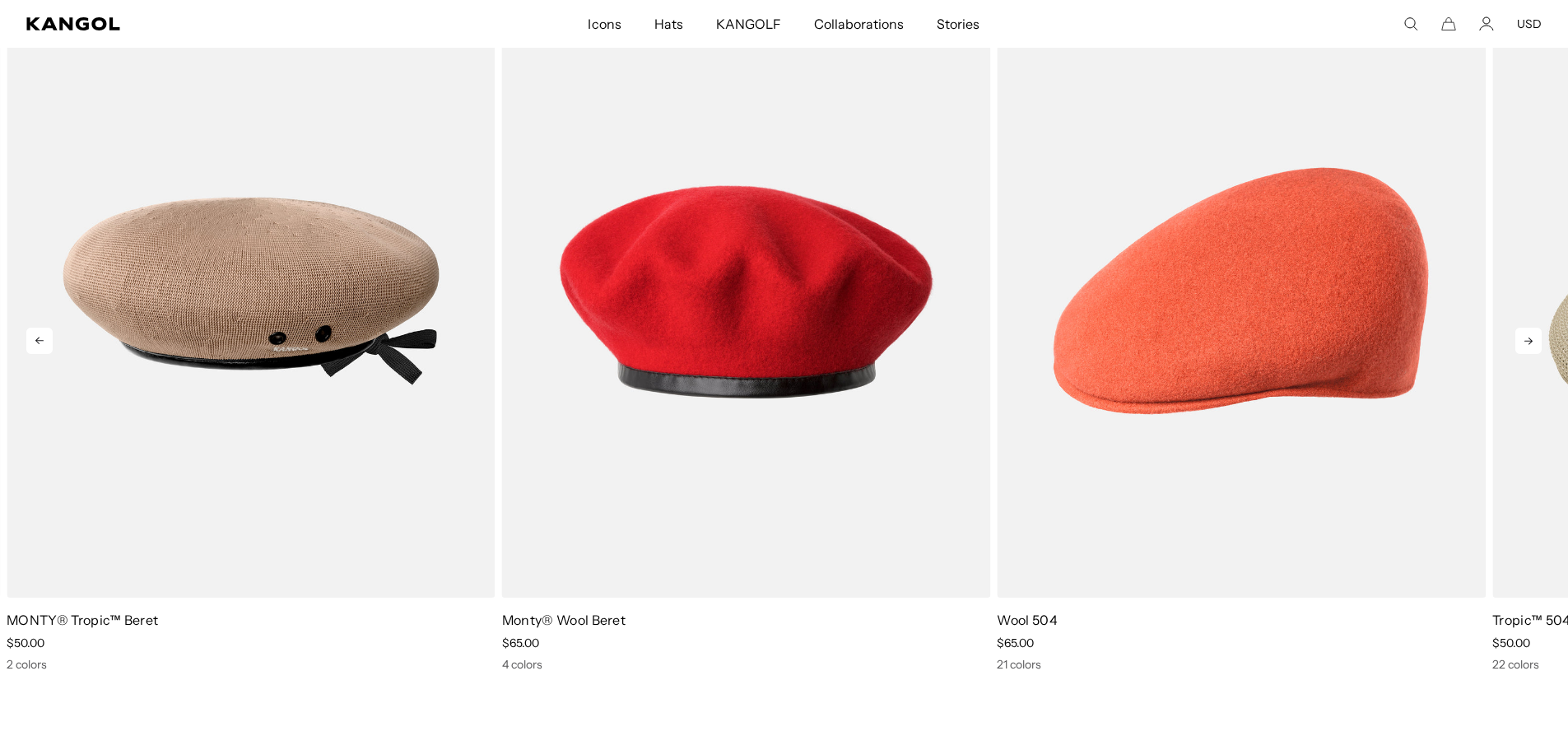
click at [39, 330] on icon at bounding box center [40, 341] width 27 height 27
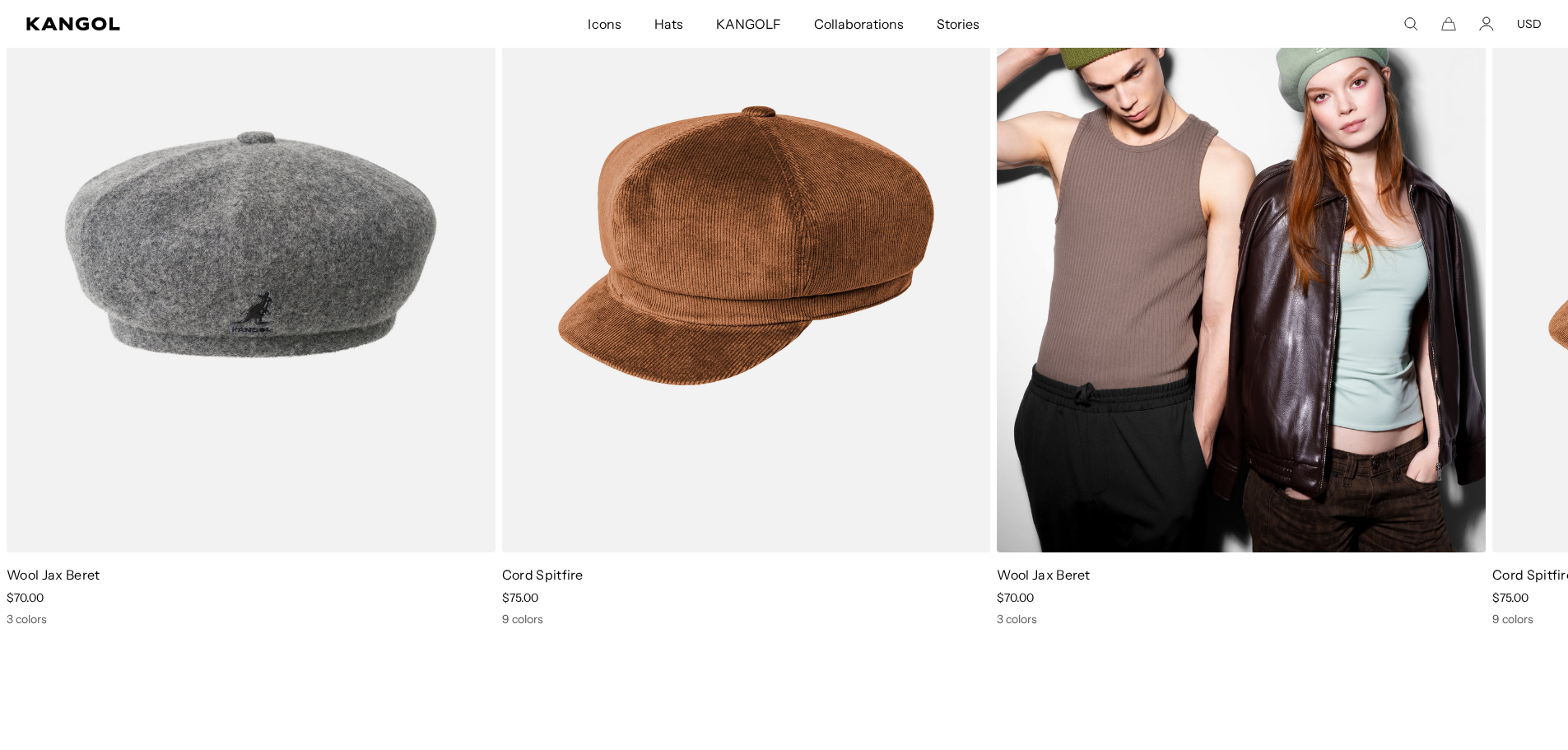
scroll to position [2315, 0]
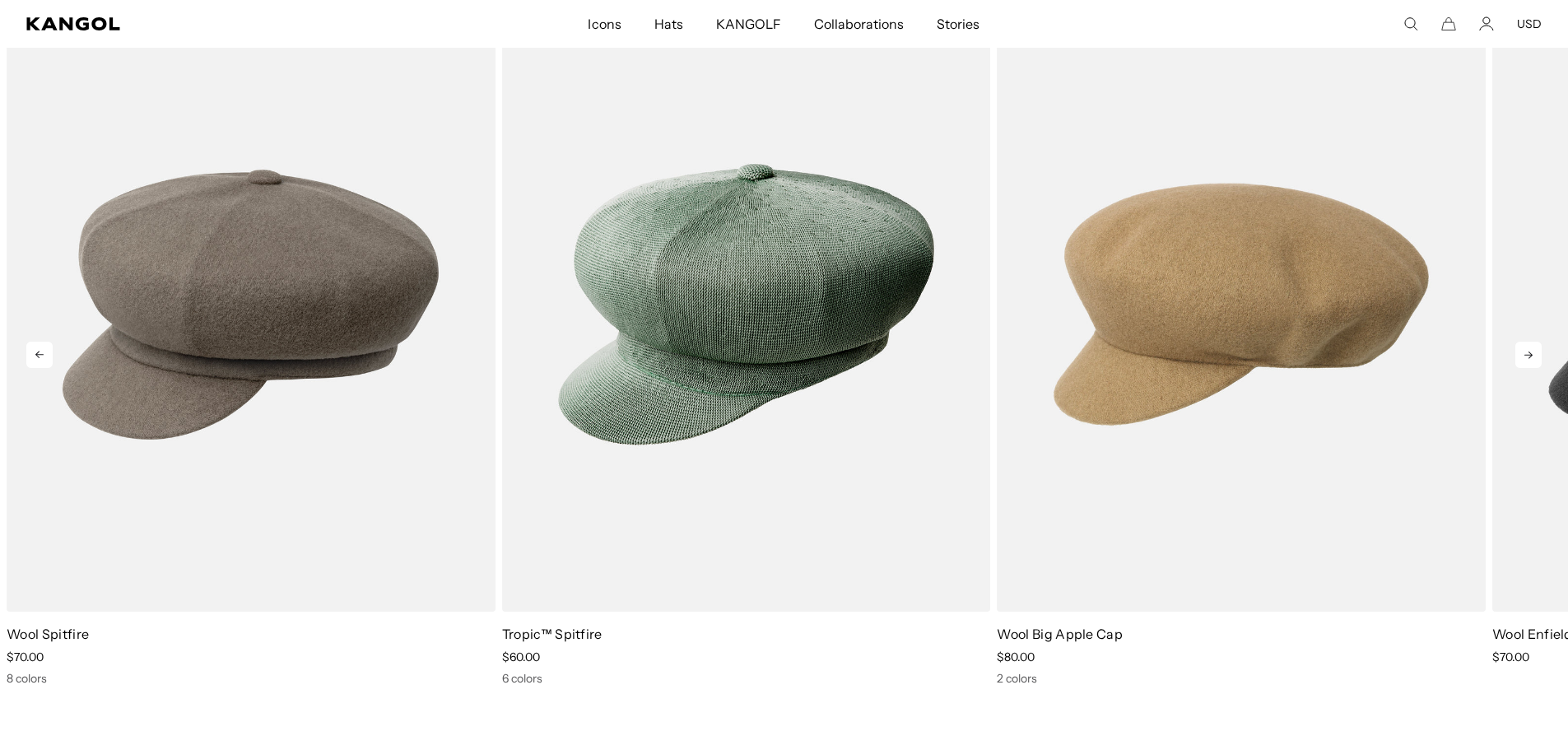
click at [1525, 341] on icon at bounding box center [1529, 355] width 27 height 27
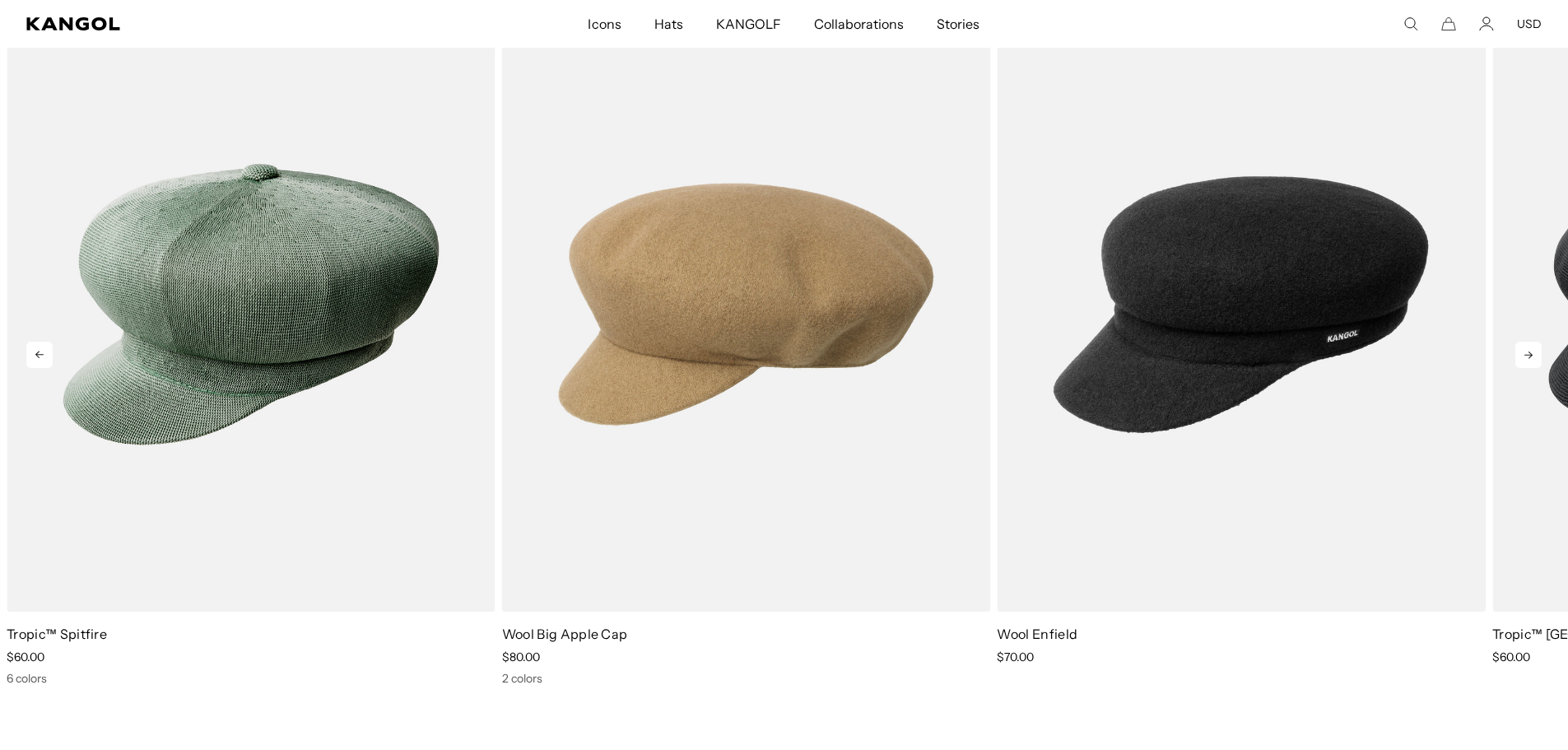
click at [1525, 341] on icon at bounding box center [1529, 355] width 27 height 27
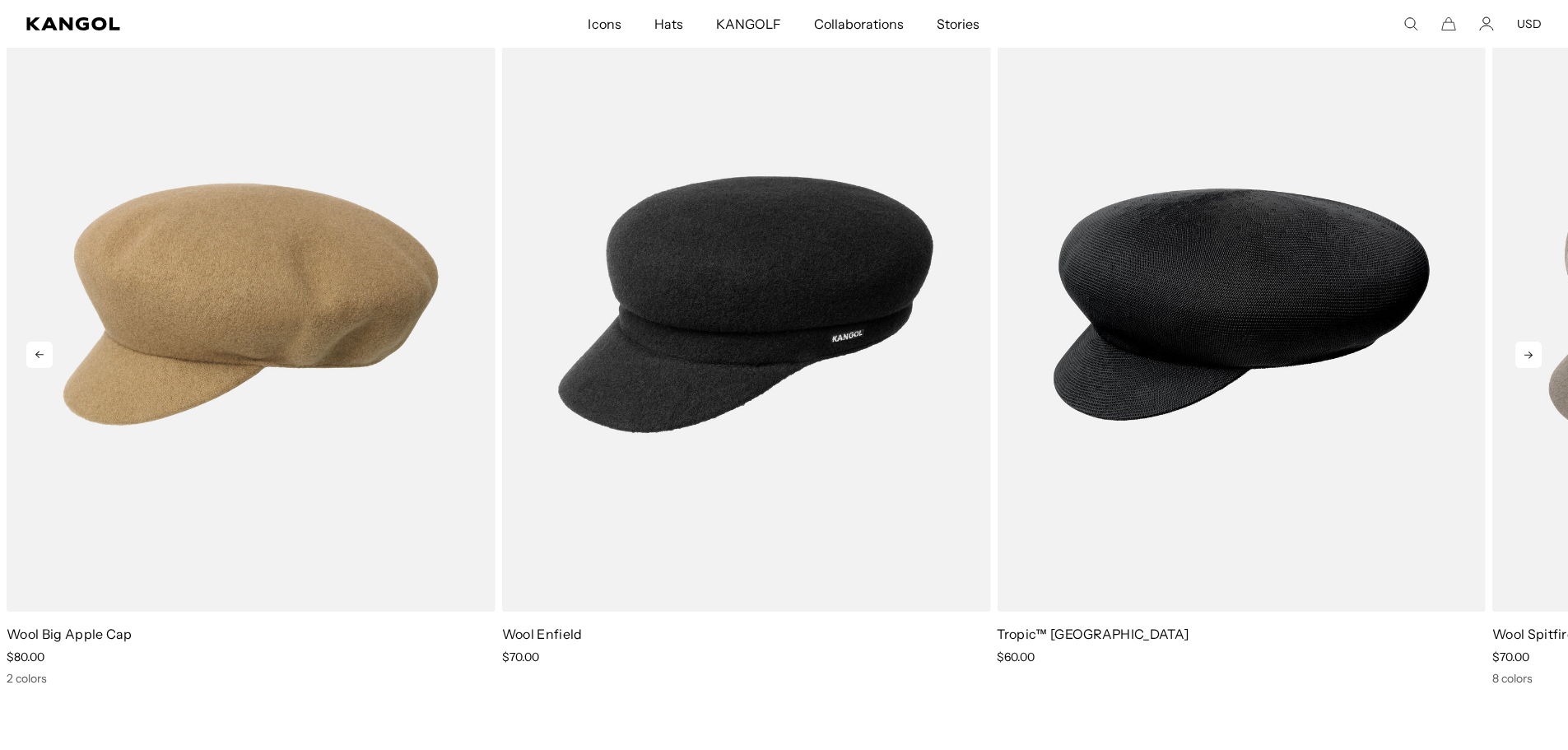
scroll to position [0, 339]
click at [1525, 341] on icon at bounding box center [1529, 355] width 27 height 27
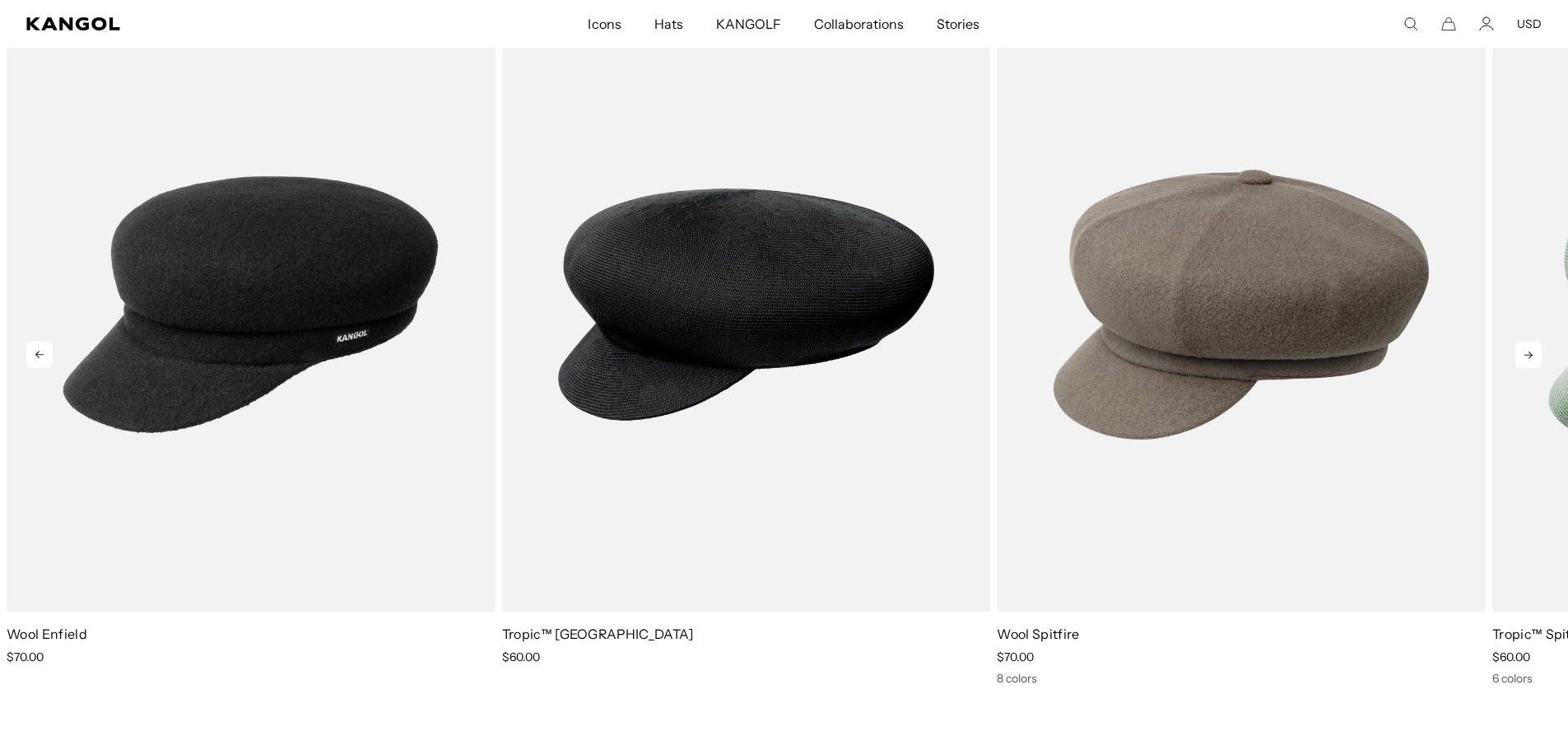
click at [1525, 341] on icon at bounding box center [1529, 355] width 27 height 27
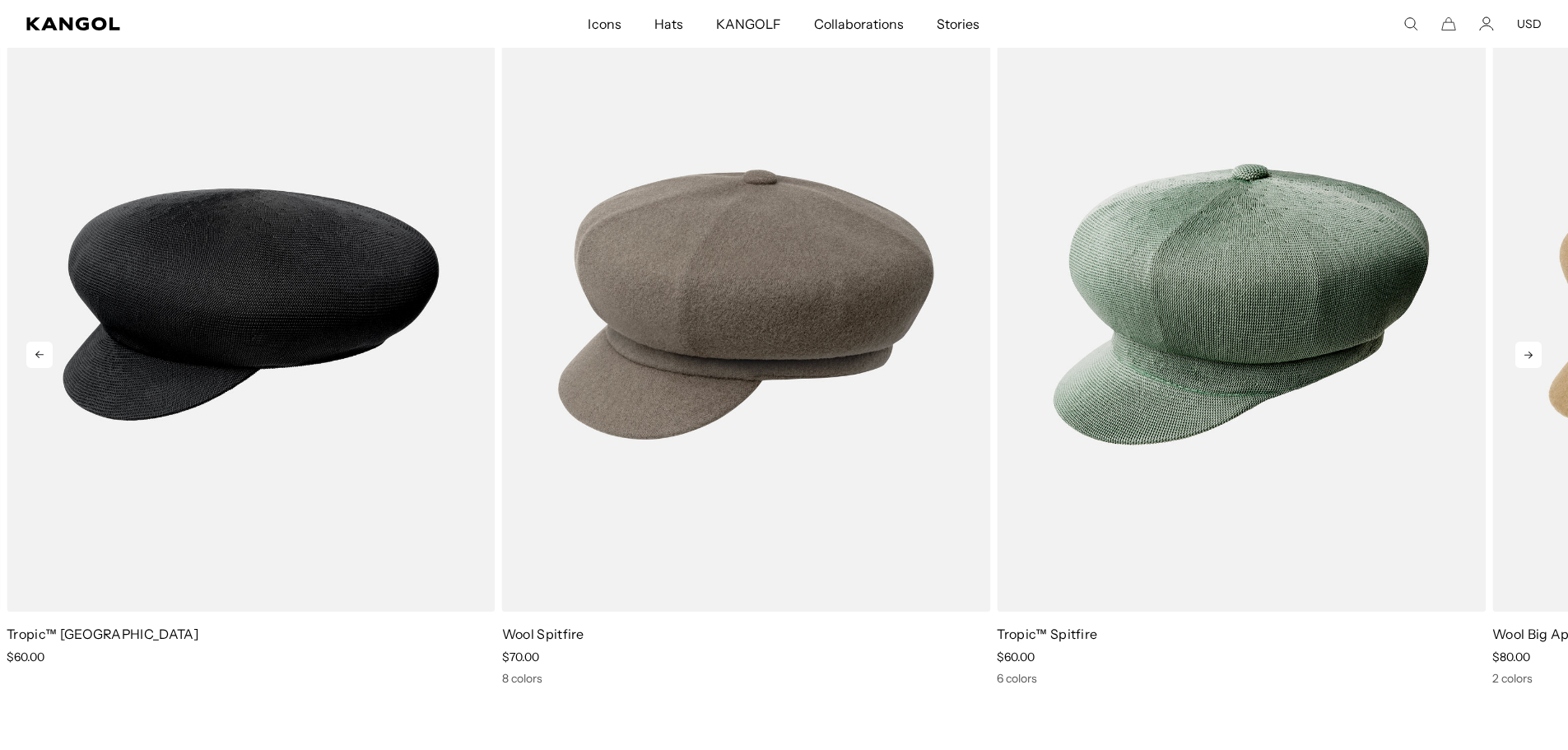
click at [1525, 341] on icon at bounding box center [1529, 355] width 27 height 27
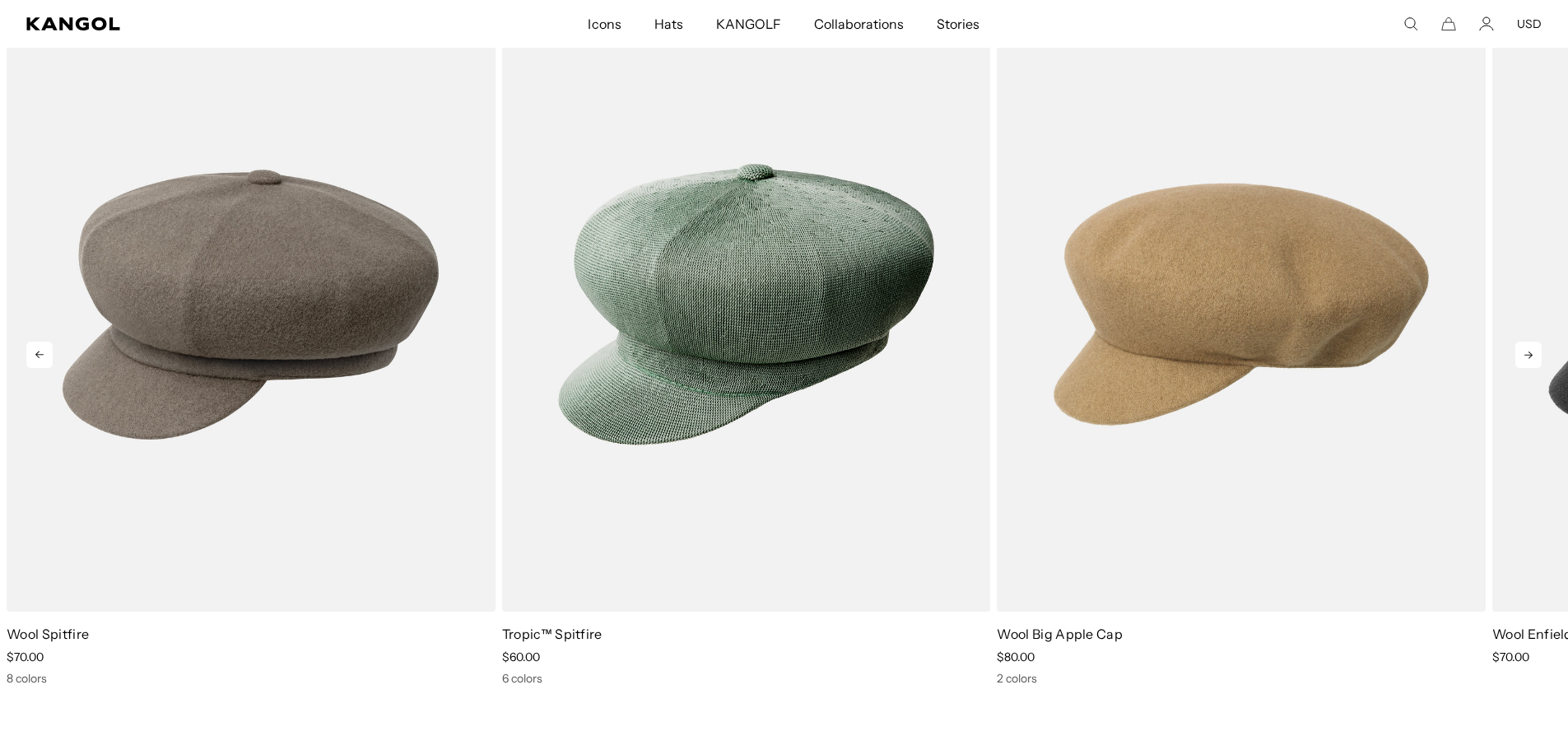
scroll to position [0, 0]
click at [1525, 341] on icon at bounding box center [1529, 355] width 27 height 27
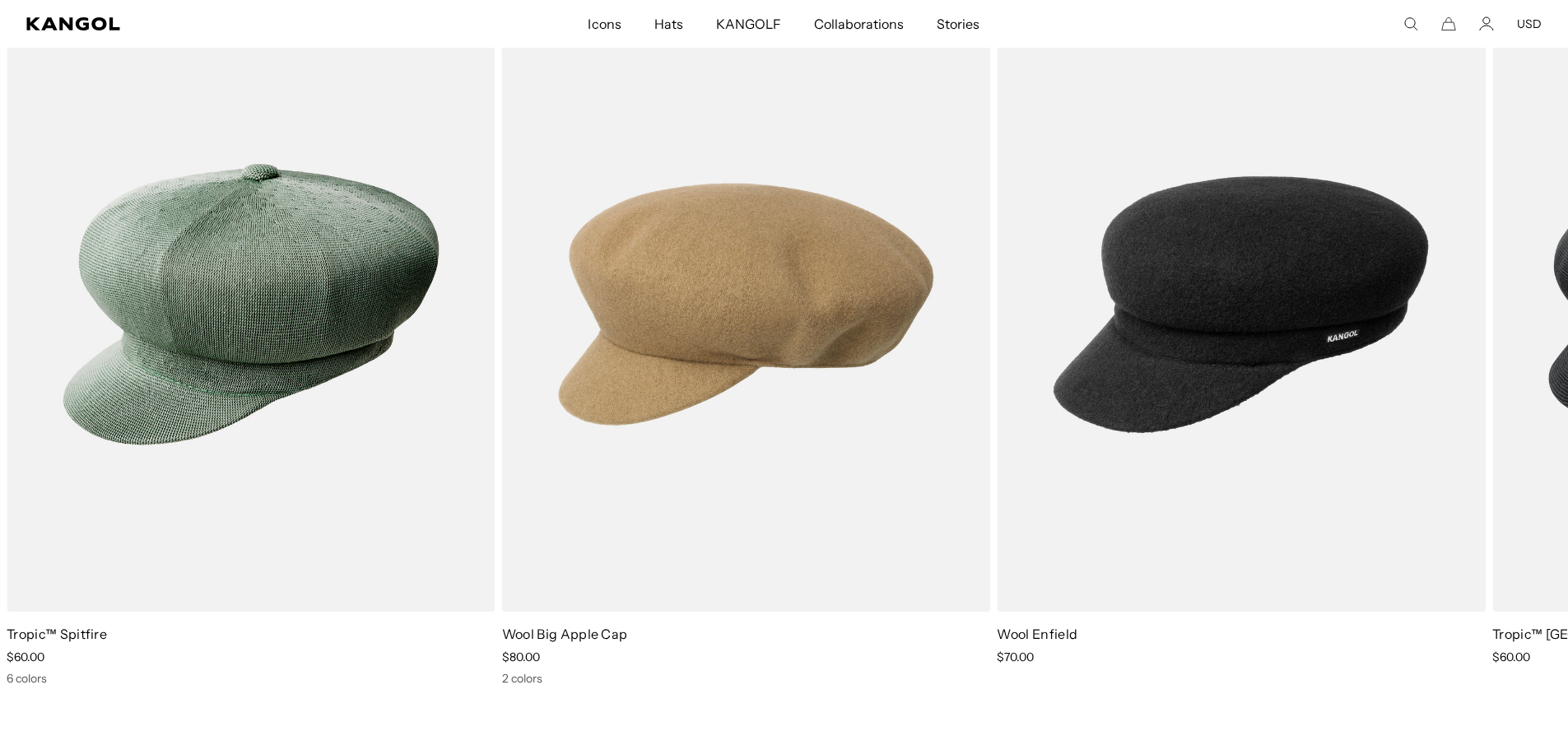
scroll to position [0, 339]
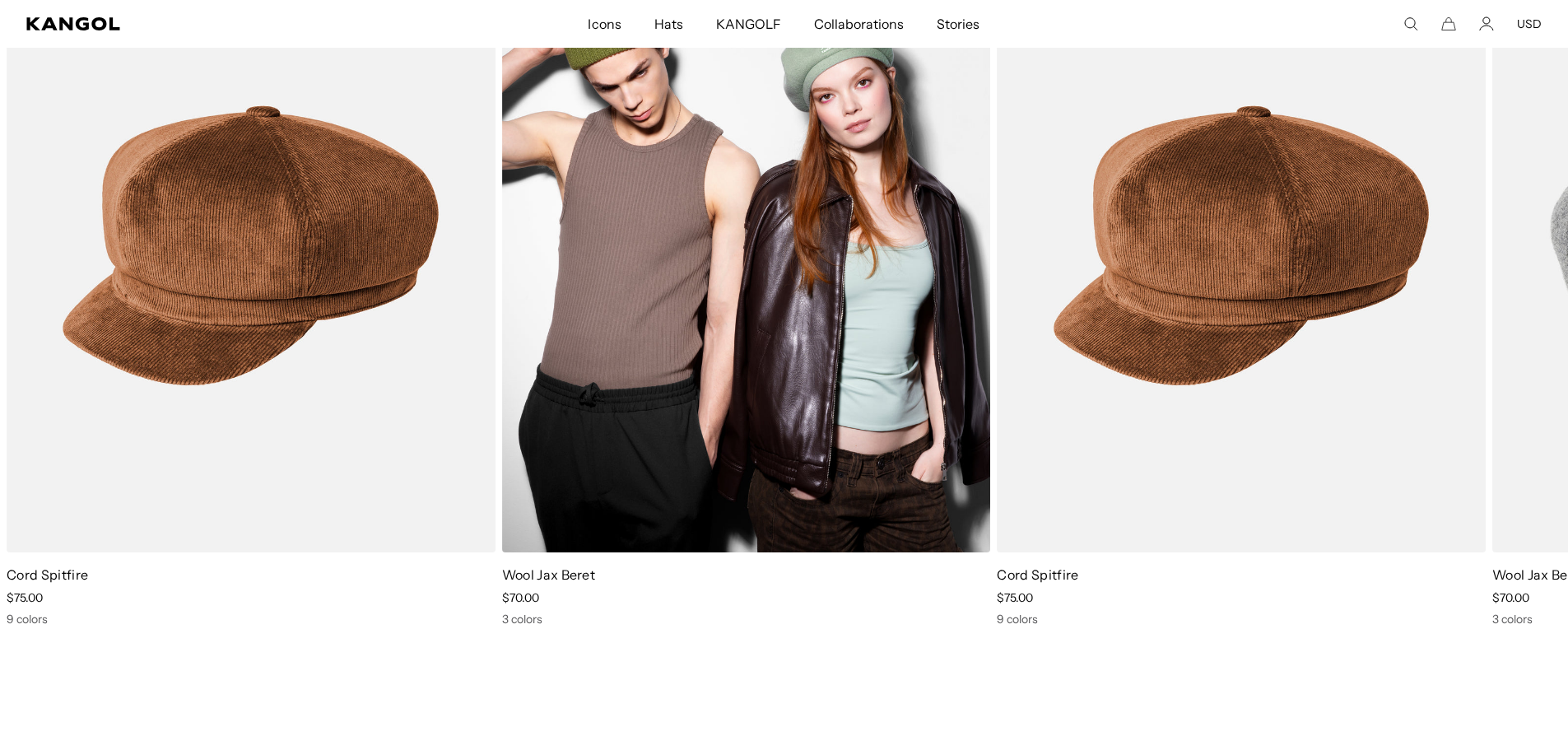
click at [815, 304] on img "2 of 2" at bounding box center [746, 246] width 489 height 613
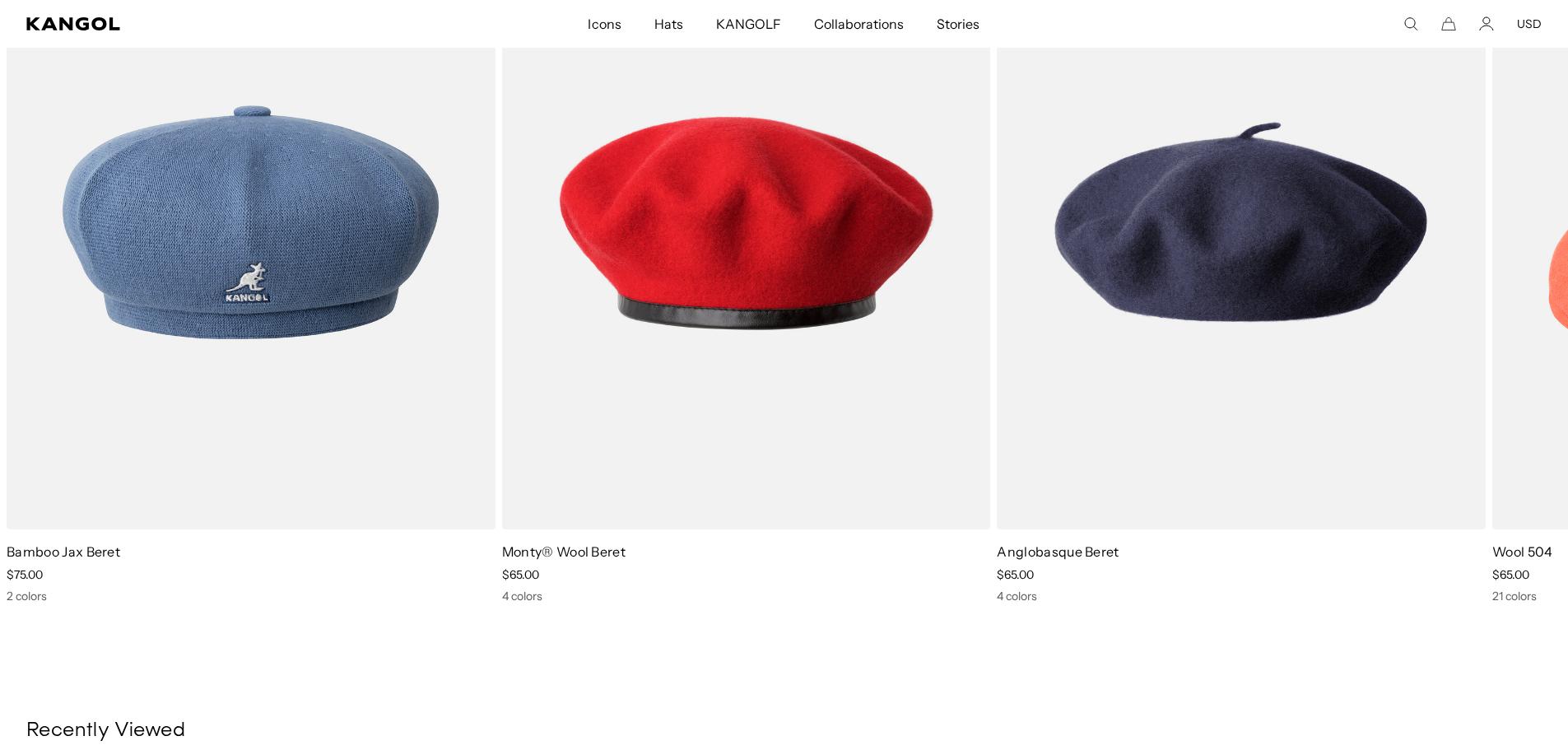
scroll to position [0, 339]
click at [1523, 260] on icon at bounding box center [1529, 273] width 27 height 27
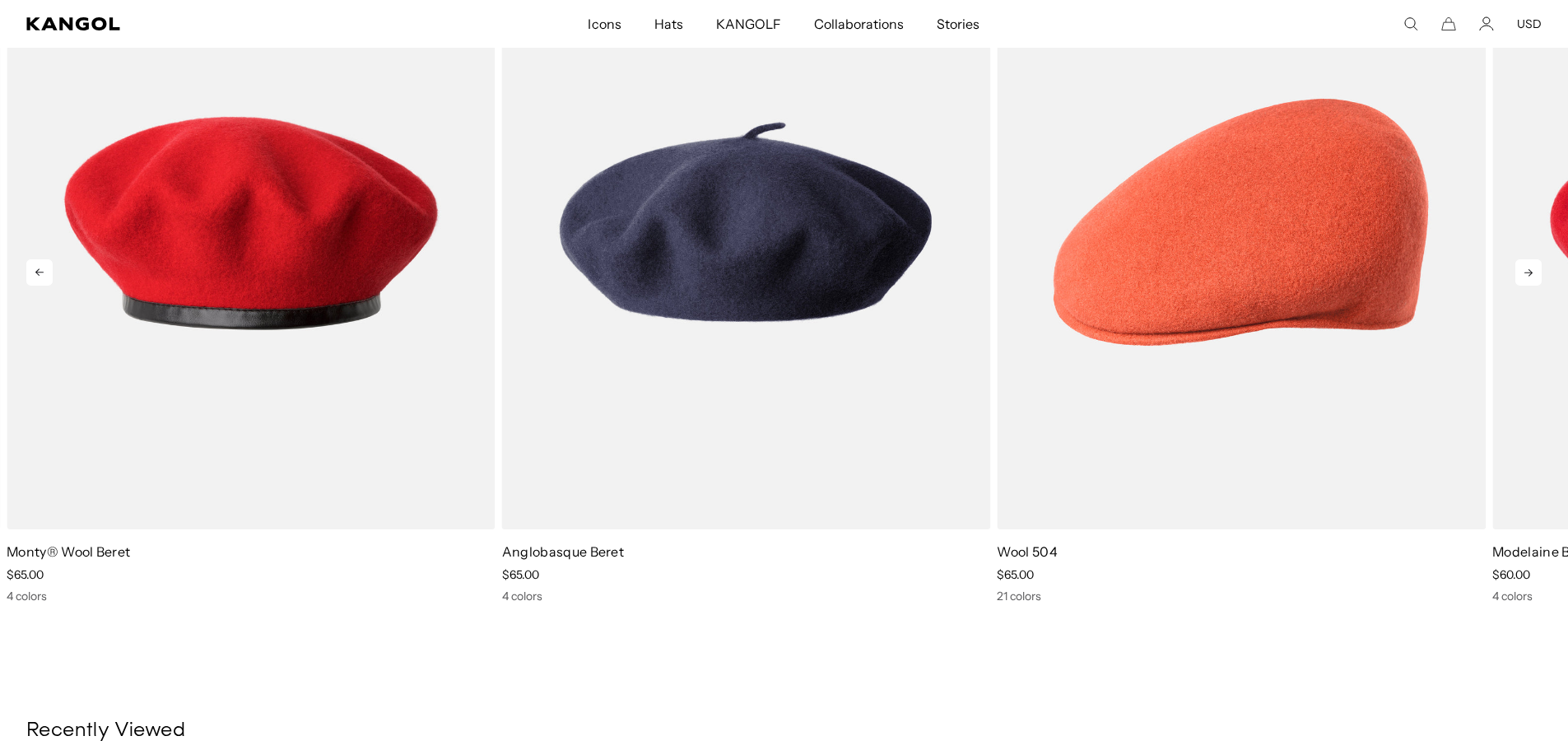
scroll to position [0, 0]
click at [1523, 260] on icon at bounding box center [1529, 273] width 27 height 27
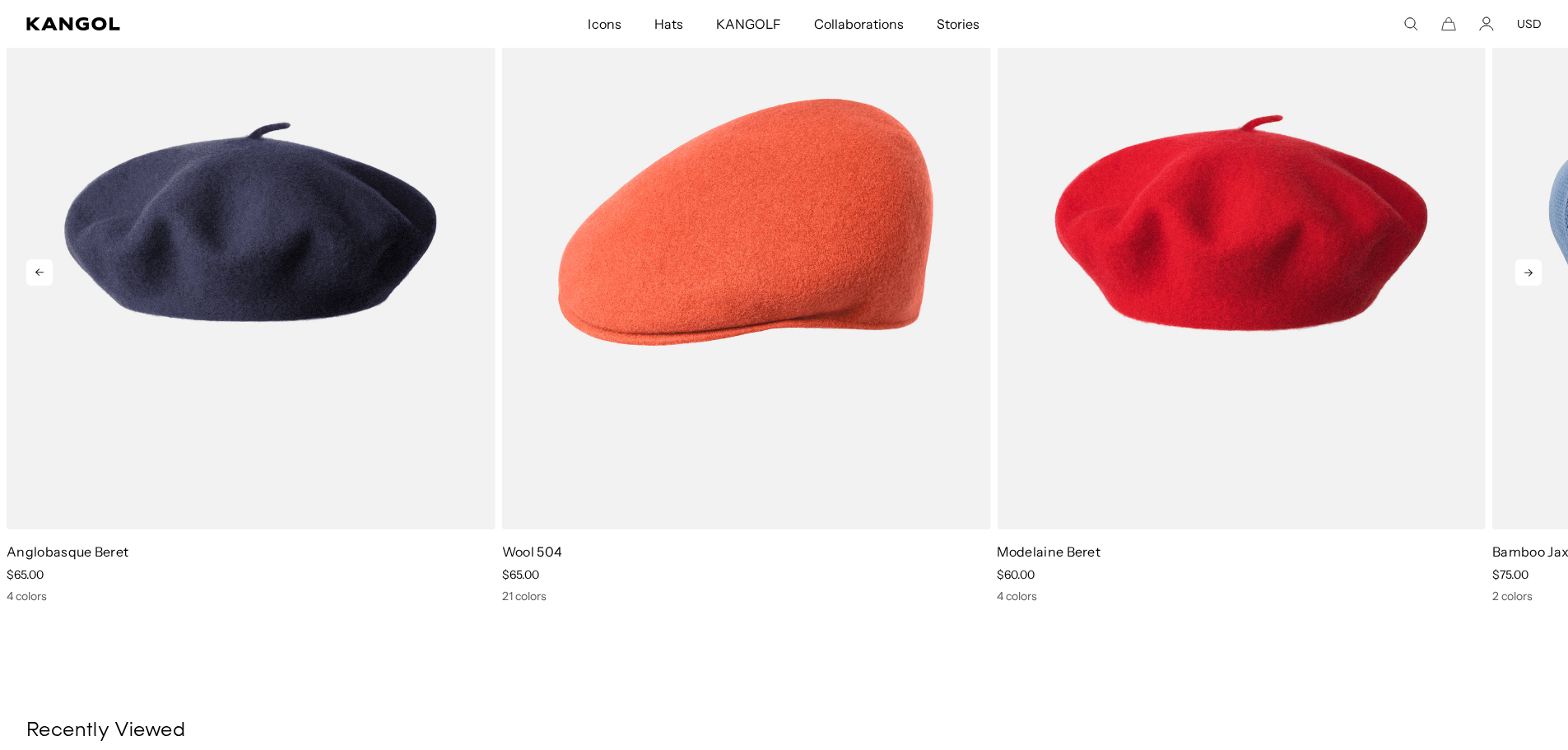
click at [1523, 260] on icon at bounding box center [1529, 273] width 27 height 27
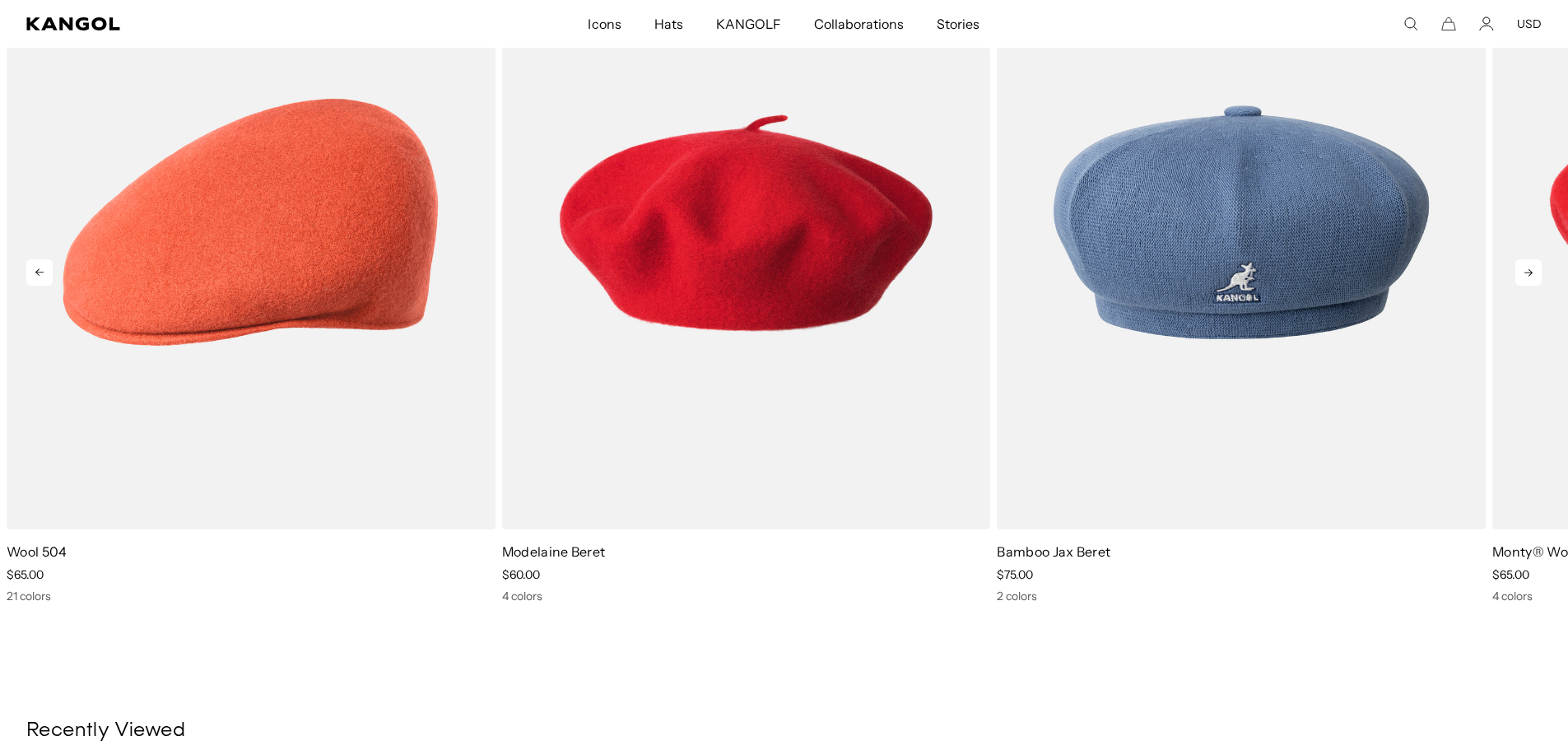
scroll to position [0, 339]
click at [1523, 260] on icon at bounding box center [1529, 273] width 27 height 27
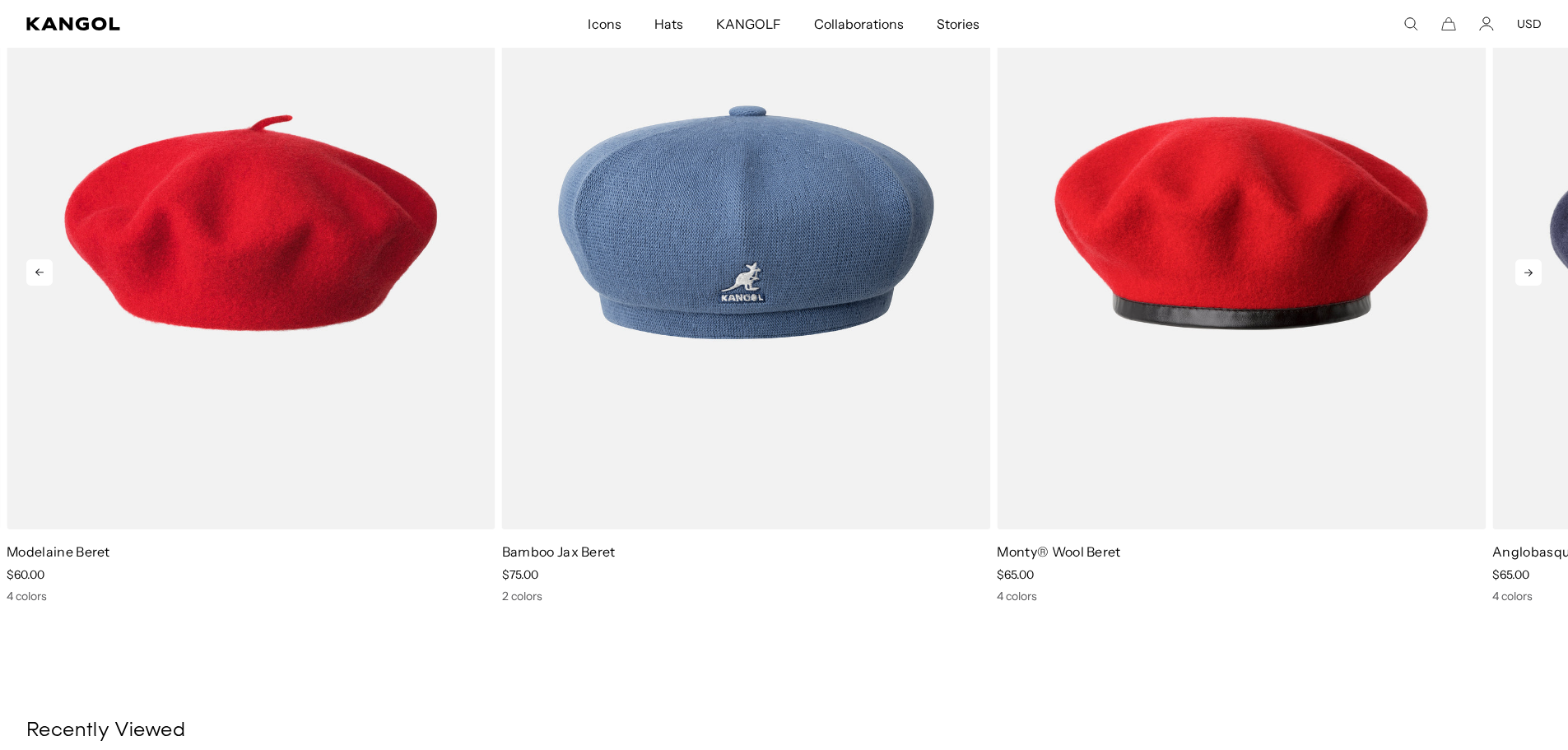
scroll to position [0, 0]
click at [1523, 260] on icon at bounding box center [1529, 273] width 27 height 27
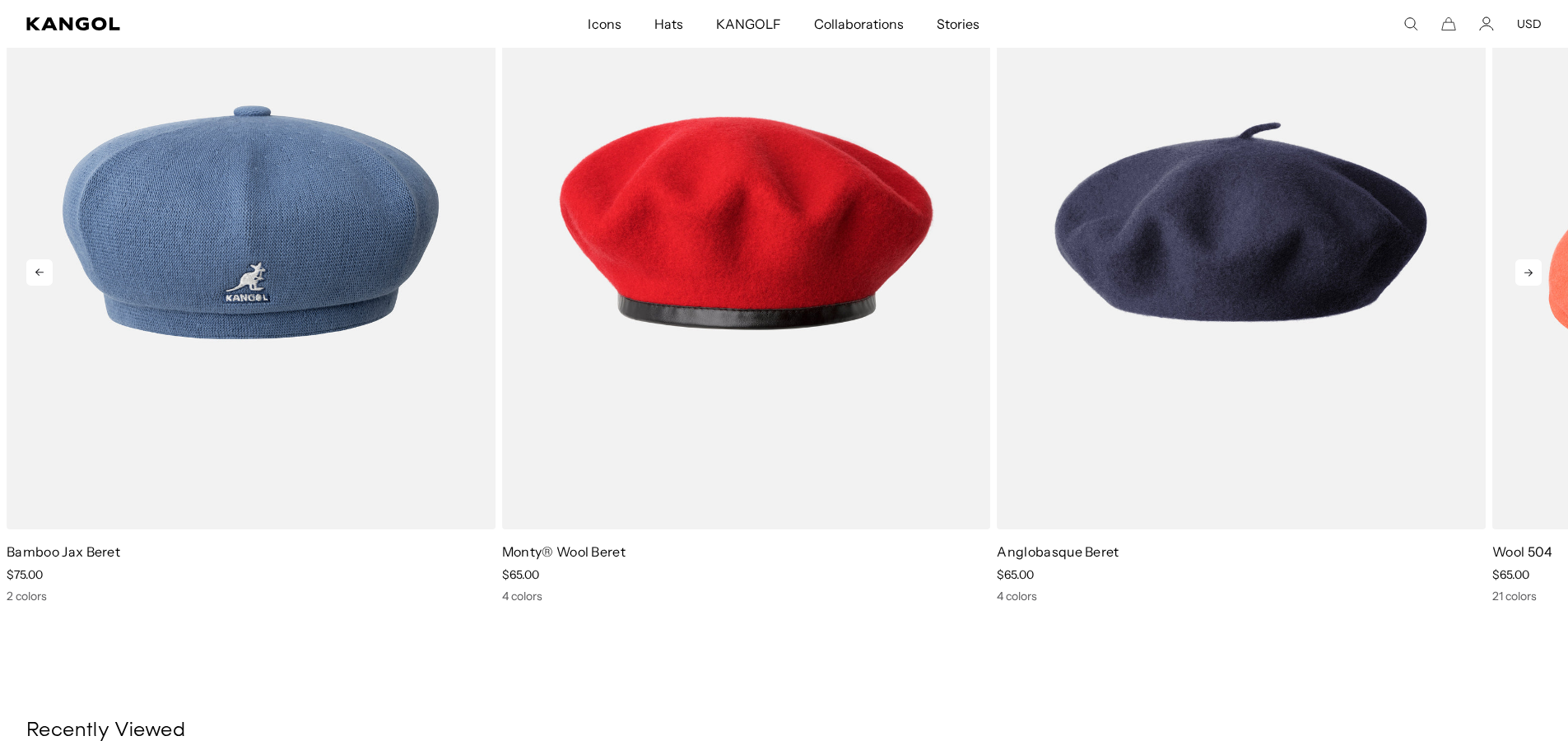
click at [1523, 260] on icon at bounding box center [1529, 273] width 27 height 27
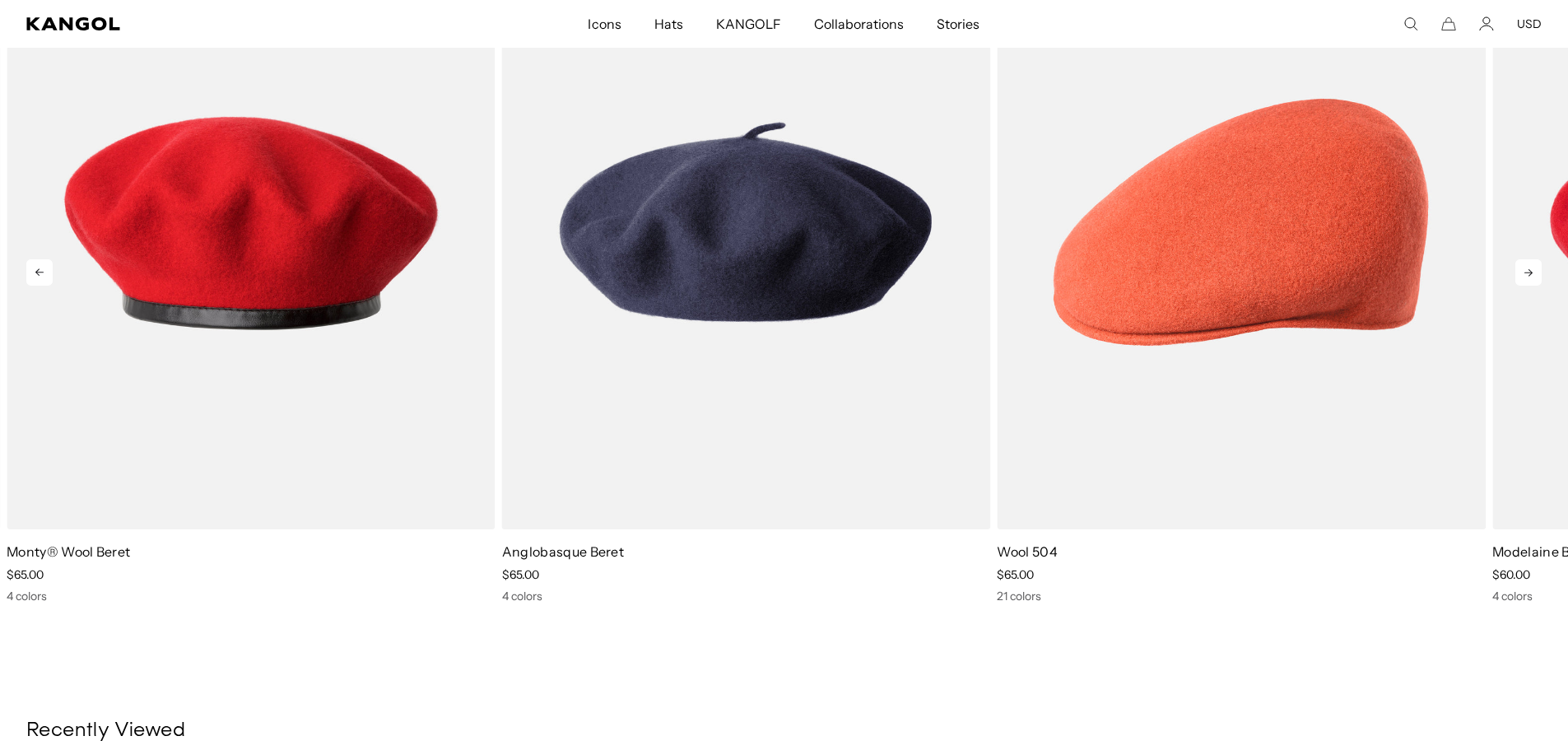
click at [1523, 260] on icon at bounding box center [1529, 273] width 27 height 27
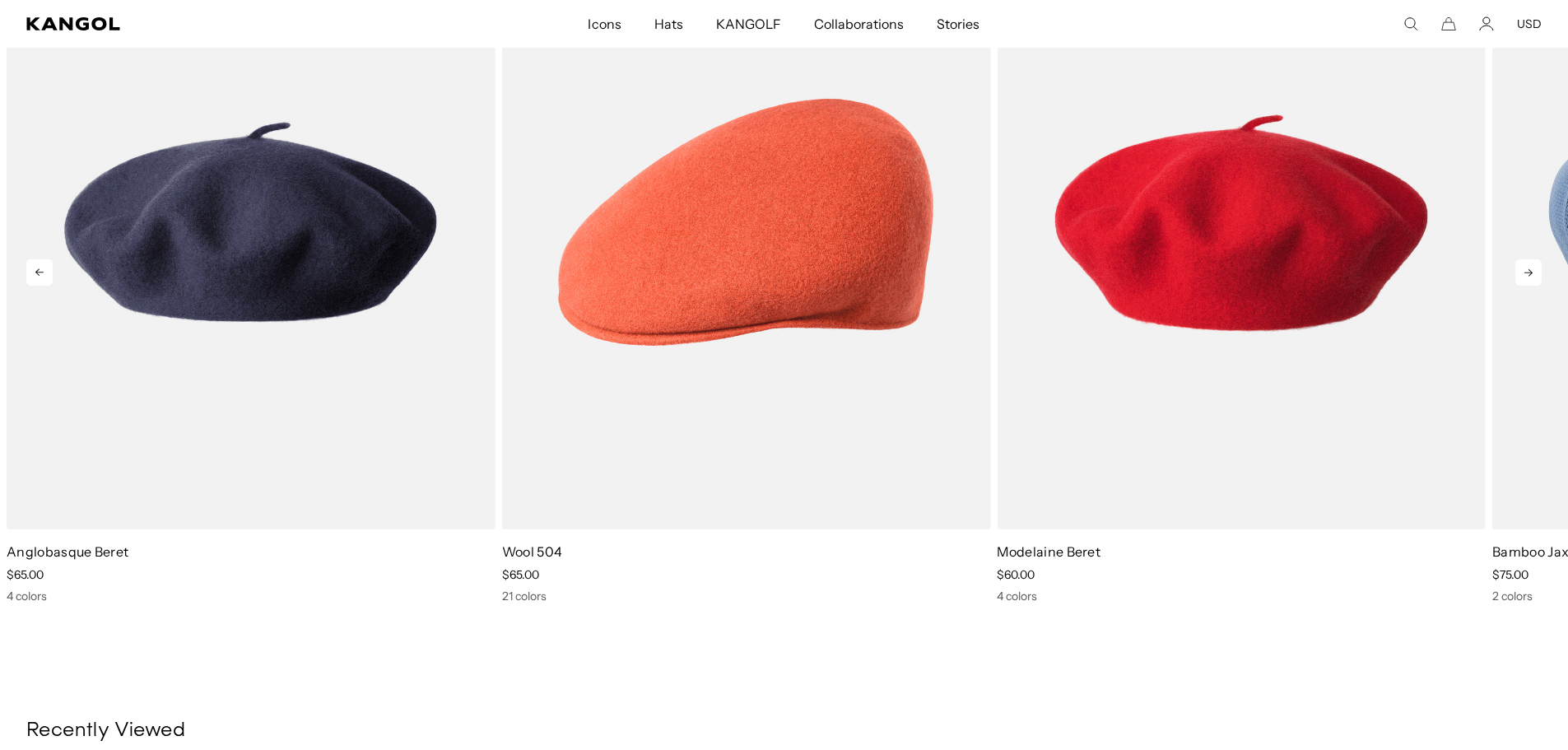
scroll to position [0, 339]
click at [1523, 260] on icon at bounding box center [1529, 273] width 27 height 27
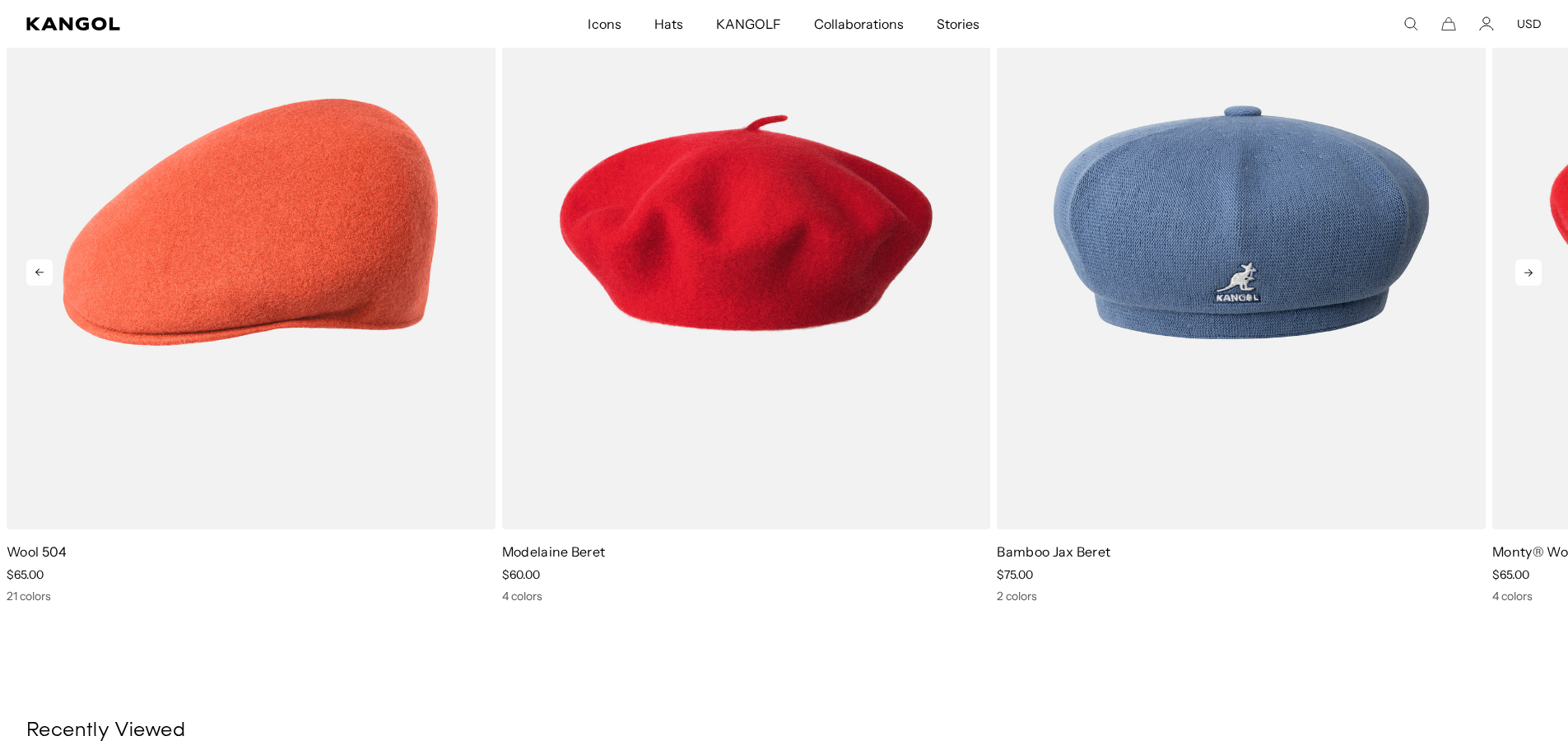
click at [1523, 260] on icon at bounding box center [1529, 273] width 27 height 27
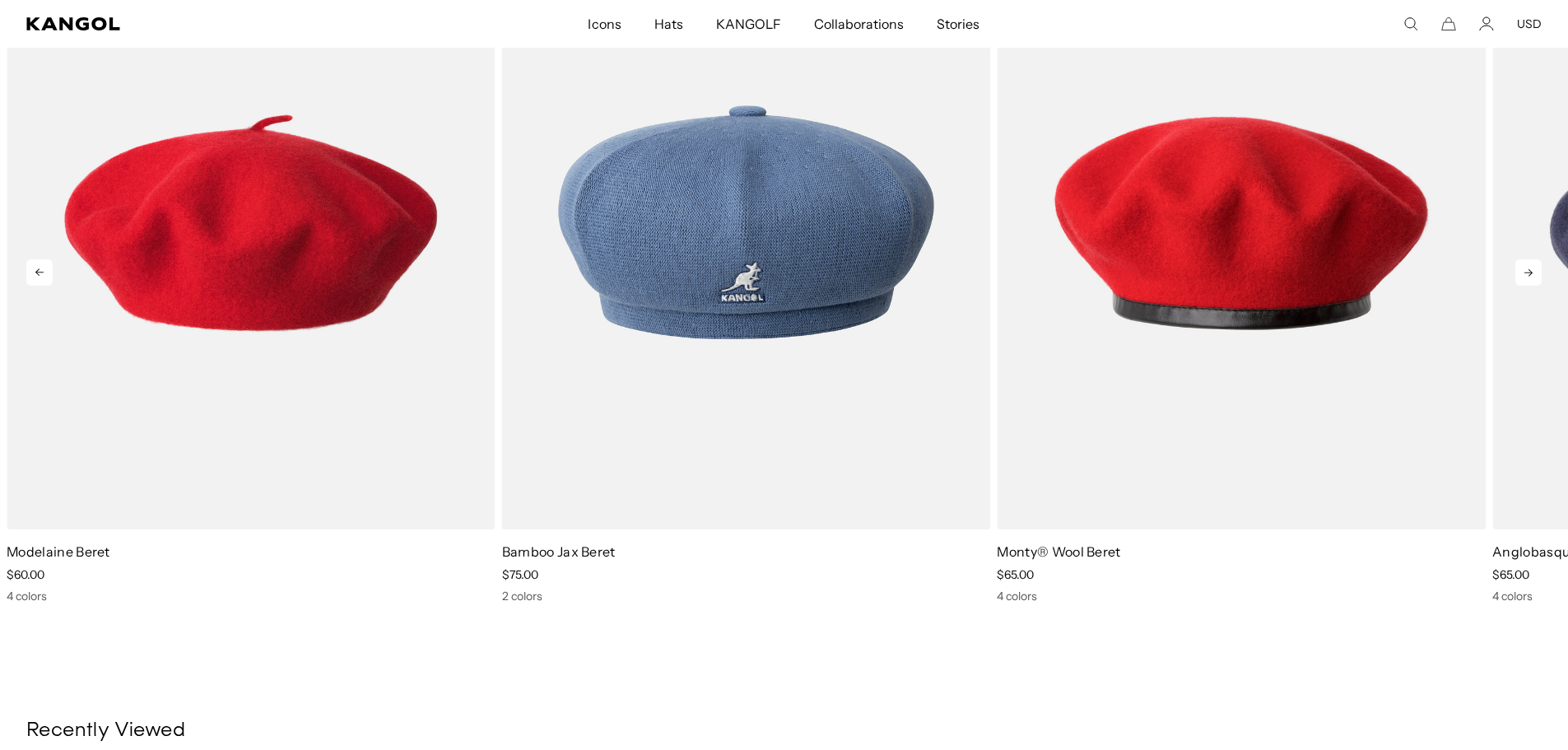
click at [1523, 260] on icon at bounding box center [1529, 273] width 27 height 27
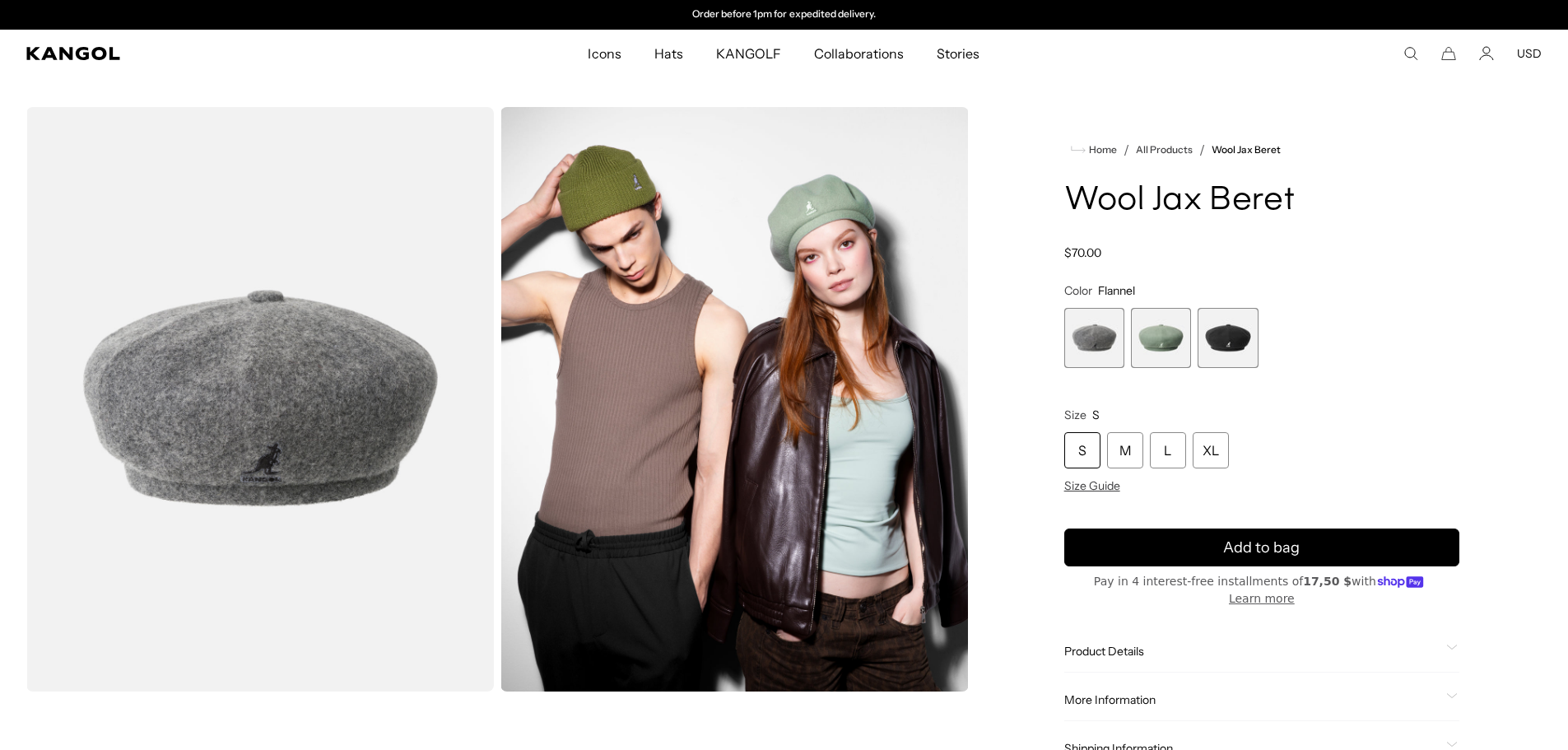
click at [1406, 49] on icon "Search here" at bounding box center [1411, 53] width 15 height 15
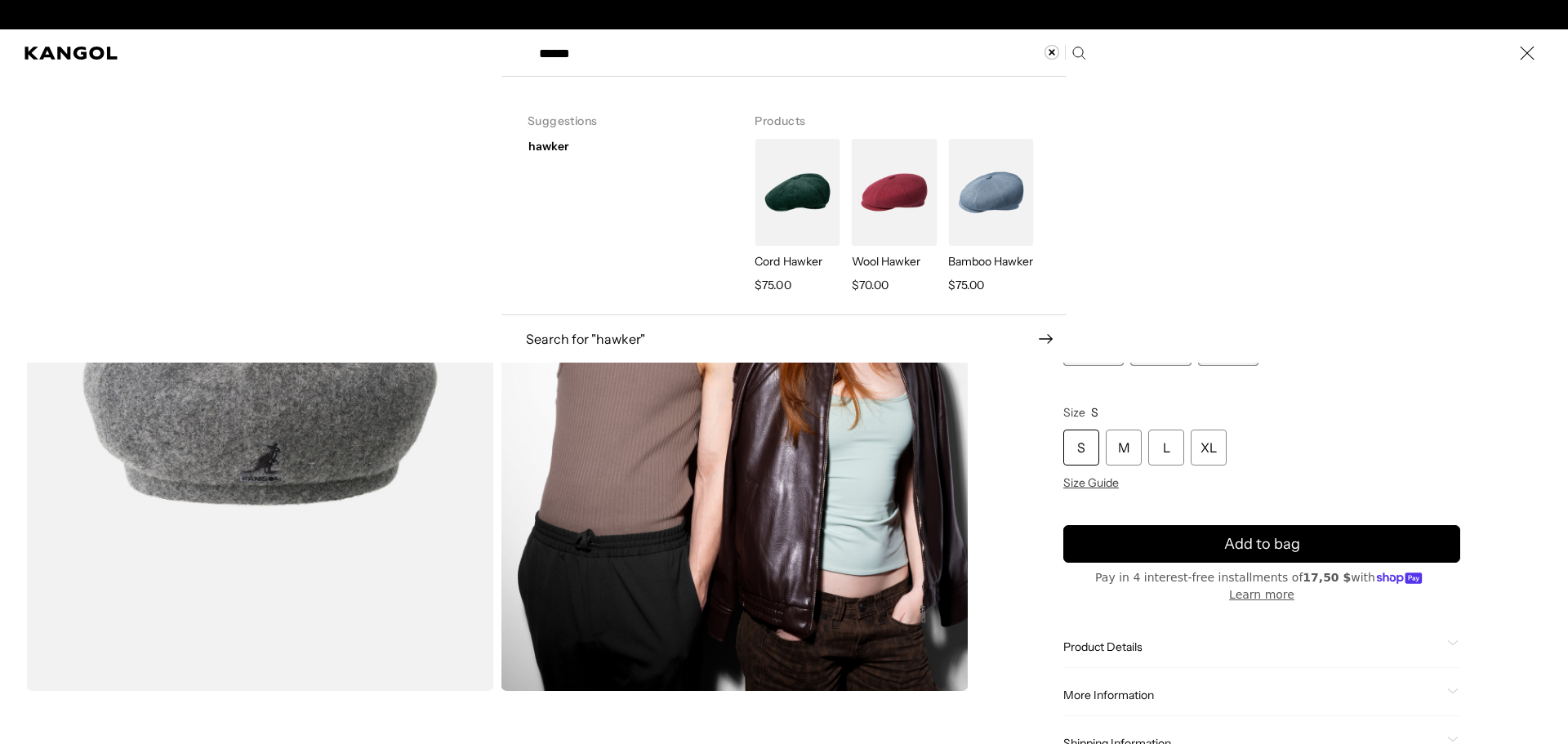
scroll to position [0, 0]
type input "******"
click at [874, 200] on img "Search here" at bounding box center [893, 192] width 85 height 107
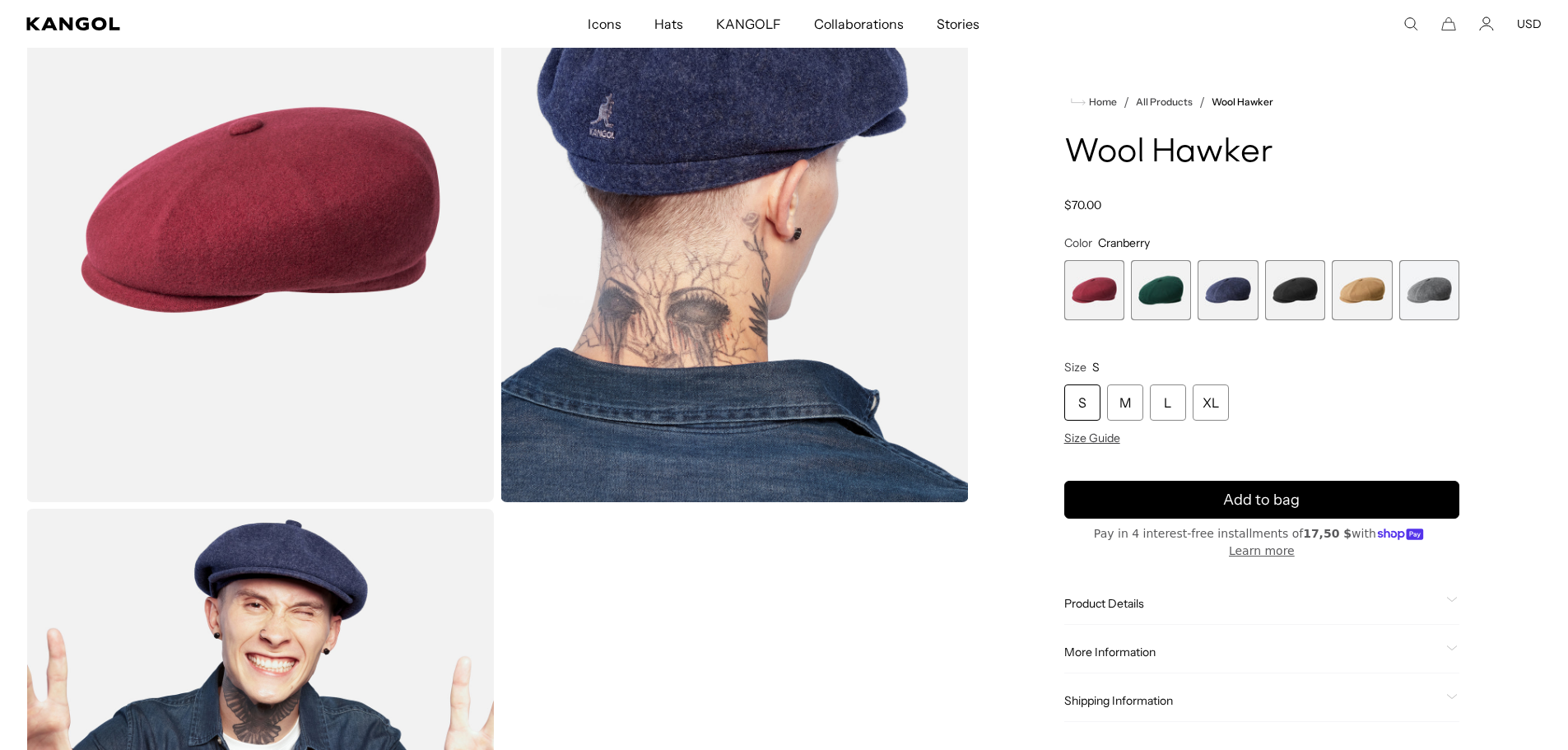
scroll to position [165, 0]
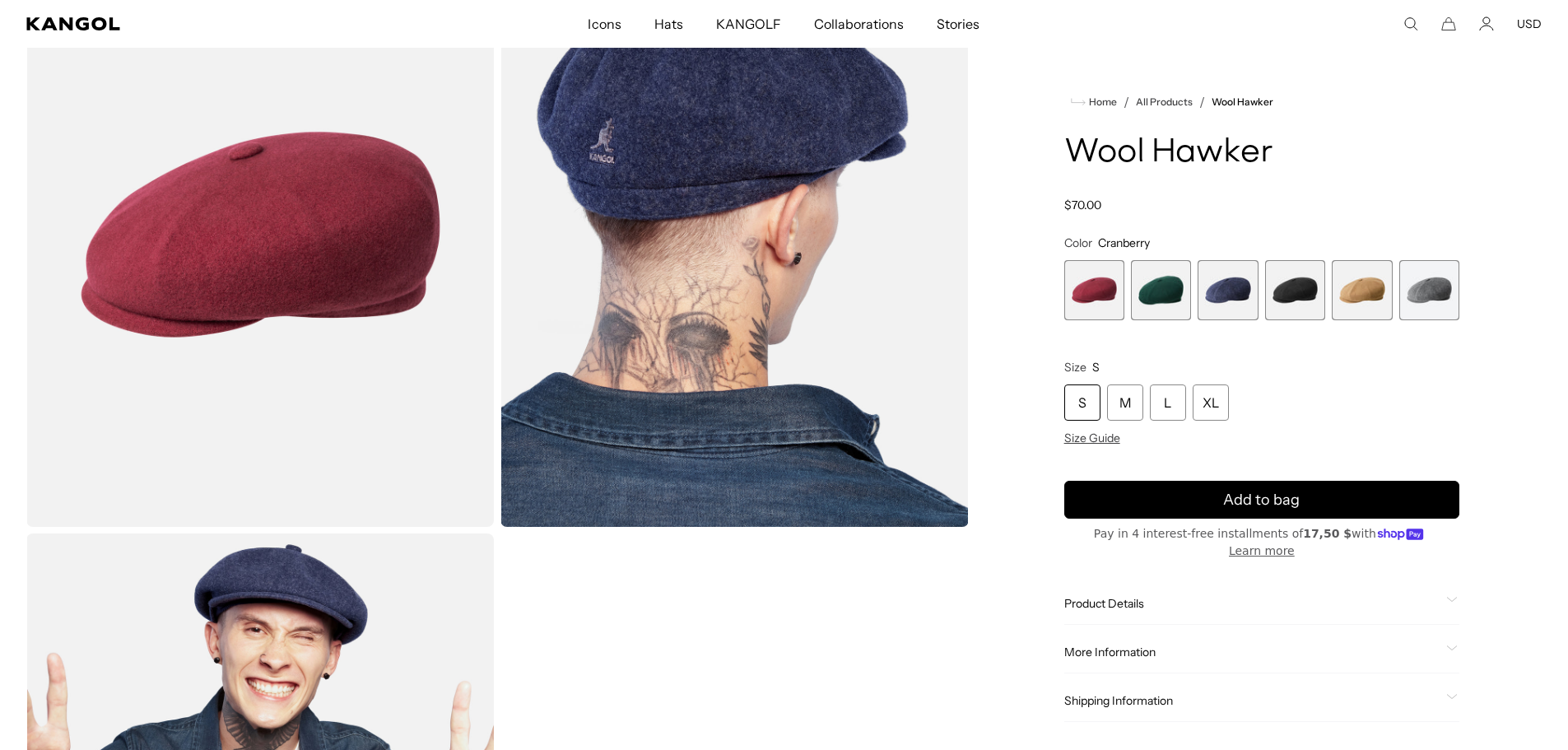
click at [1174, 291] on span "2 of 6" at bounding box center [1161, 291] width 60 height 60
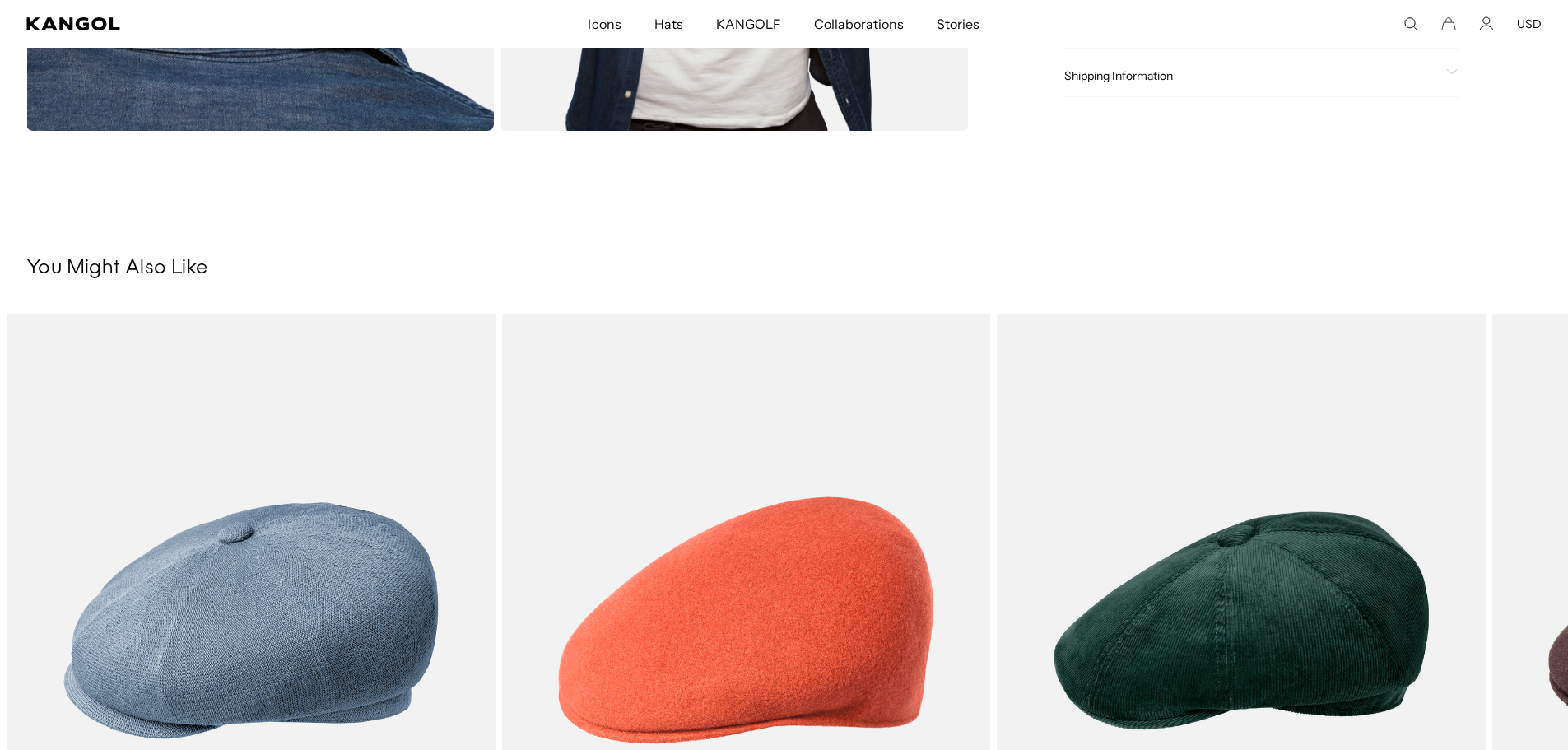
scroll to position [0, 339]
